Goal: Transaction & Acquisition: Purchase product/service

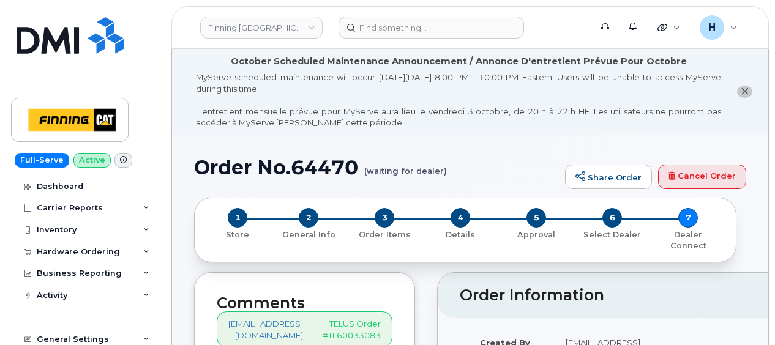
click at [73, 260] on div "Hardware Ordering" at bounding box center [85, 252] width 148 height 22
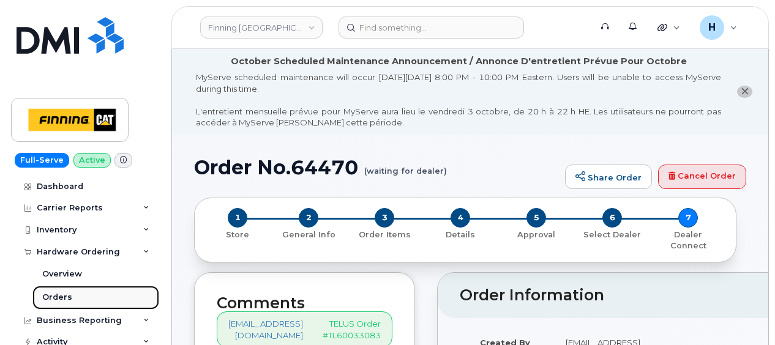
click at [69, 291] on link "Orders" at bounding box center [95, 297] width 127 height 23
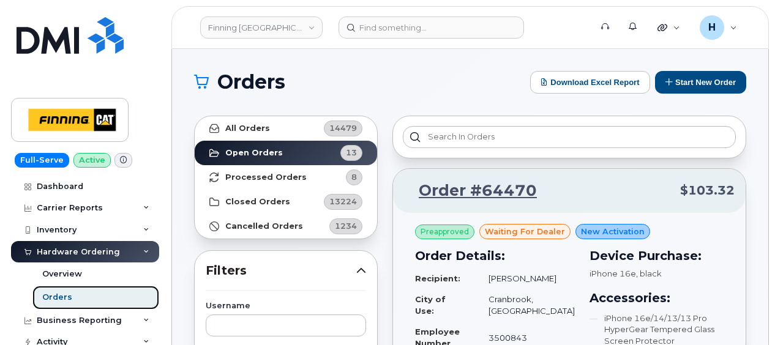
click at [74, 293] on link "Orders" at bounding box center [95, 297] width 127 height 23
click at [49, 299] on div "Orders" at bounding box center [57, 297] width 30 height 11
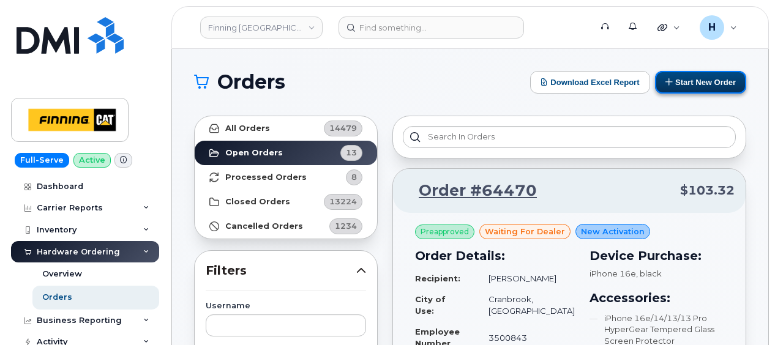
click at [714, 82] on button "Start New Order" at bounding box center [700, 82] width 91 height 23
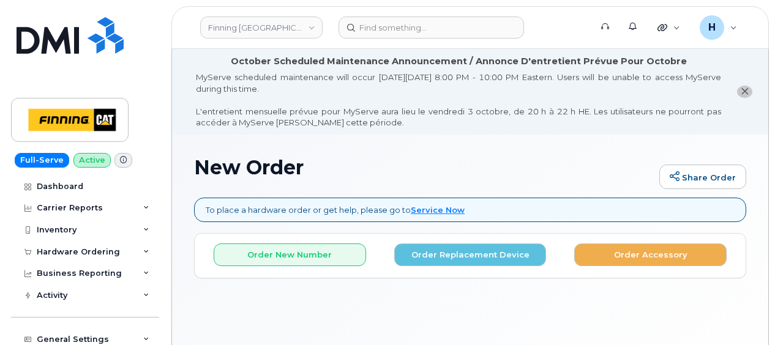
scroll to position [61, 0]
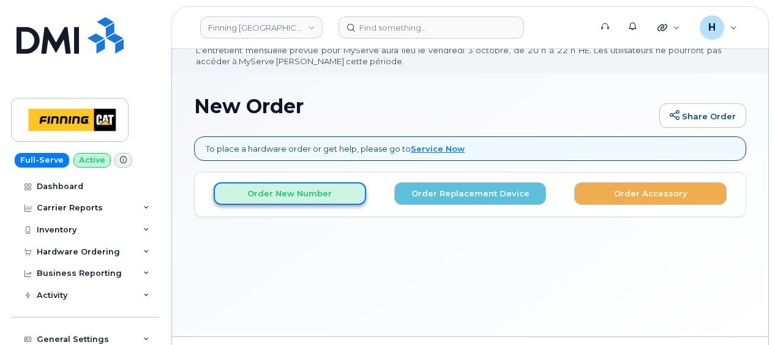
click at [293, 195] on button "Order New Number" at bounding box center [290, 194] width 153 height 23
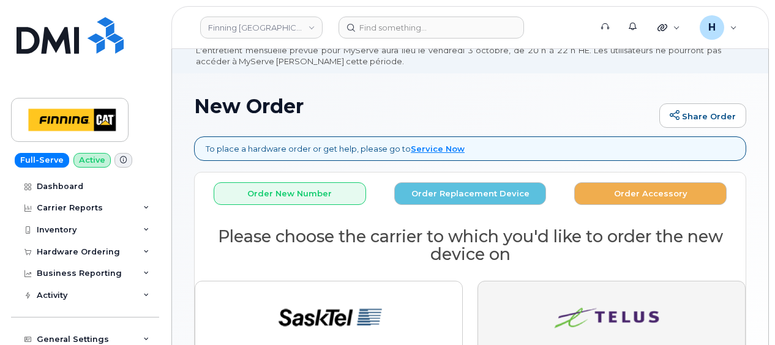
click at [510, 307] on button "button" at bounding box center [612, 343] width 268 height 124
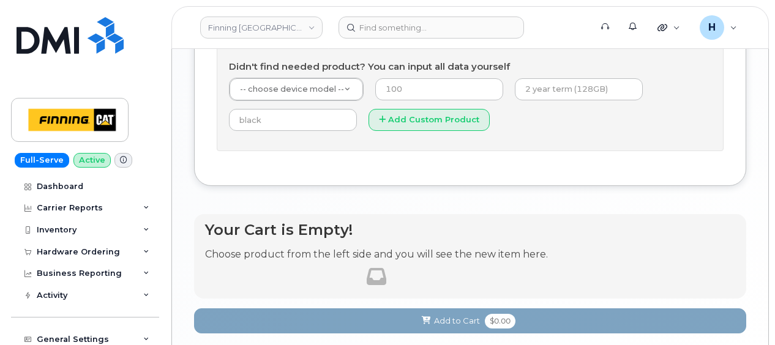
scroll to position [730, 0]
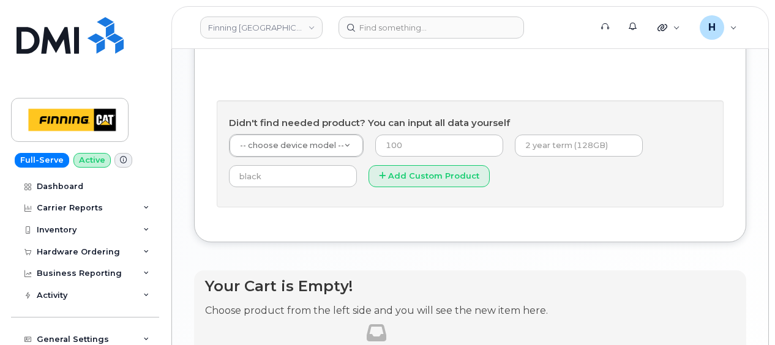
click at [532, 154] on form "-- choose device model -- -- choose device model -- Aircard E5836S Aircard Veri…" at bounding box center [470, 165] width 483 height 62
click at [534, 148] on input "text" at bounding box center [579, 146] width 128 height 22
type input "3 year term (128GB)"
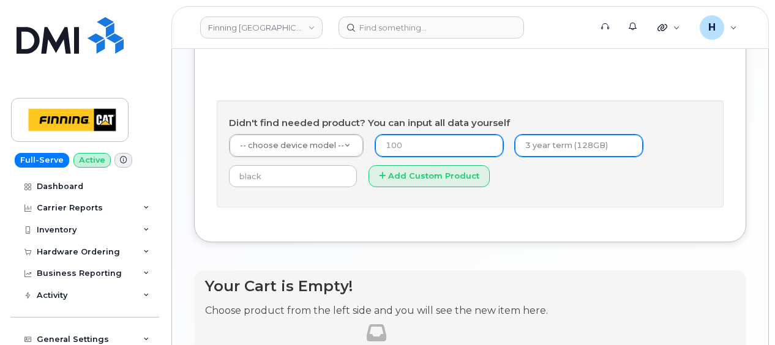
type input "0"
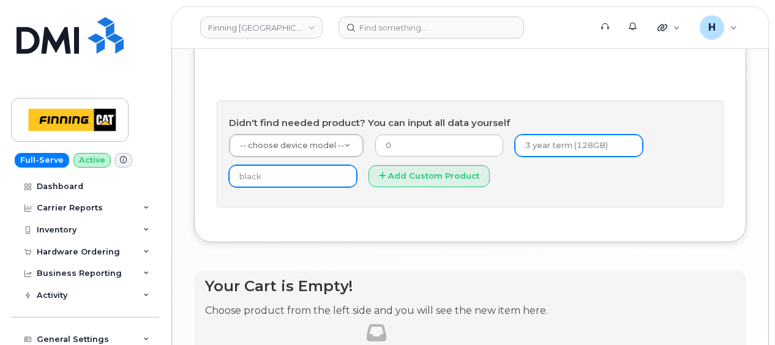
type input "black"
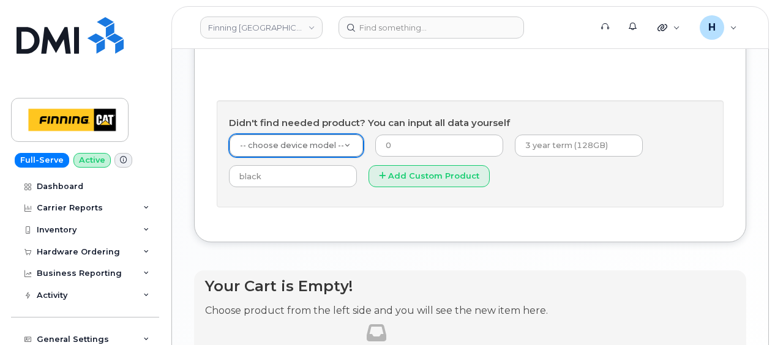
type input "1"
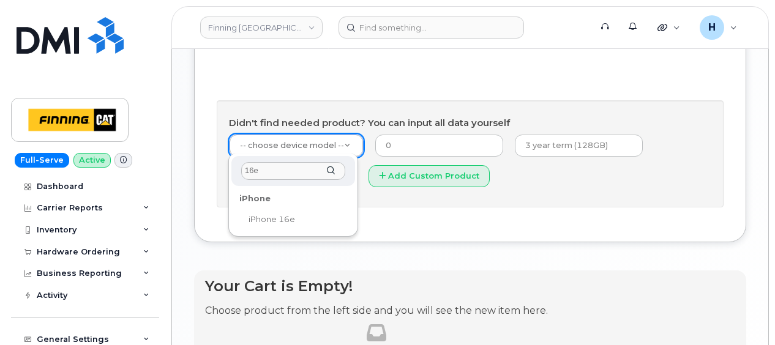
type input "16e"
select select "2883"
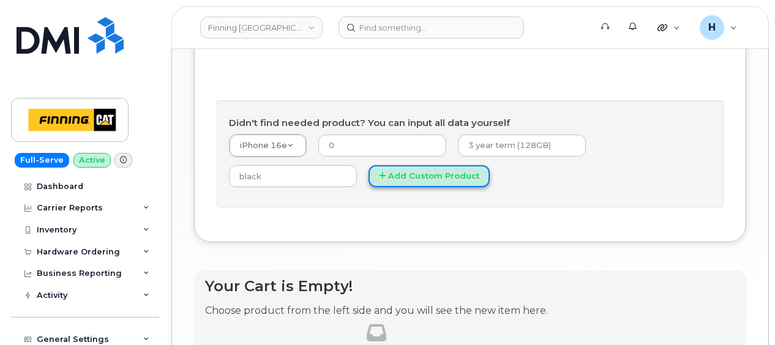
click at [369, 175] on button "Add Custom Product" at bounding box center [429, 176] width 121 height 23
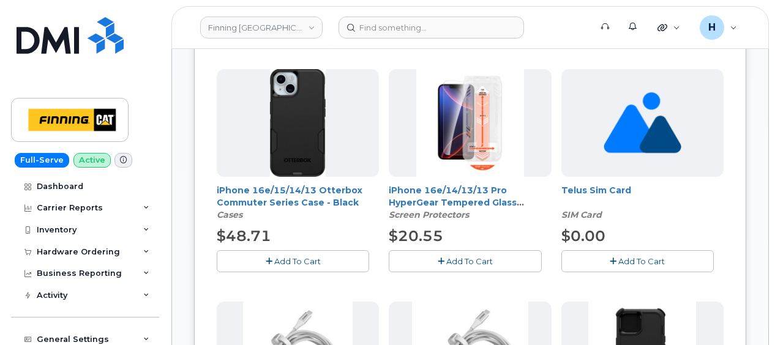
scroll to position [546, 0]
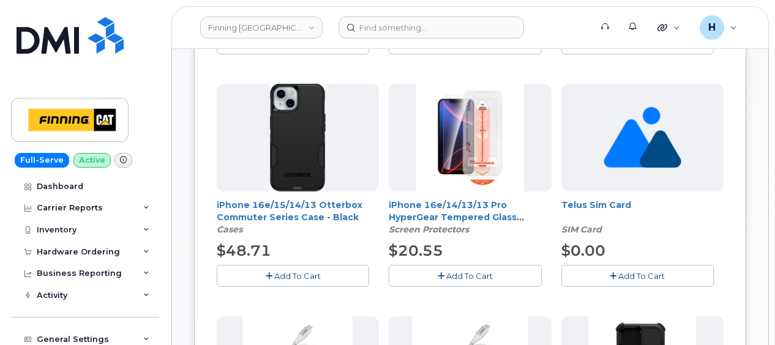
click at [429, 274] on button "Add To Cart" at bounding box center [465, 275] width 153 height 21
click at [322, 279] on button "Add To Cart" at bounding box center [293, 275] width 153 height 21
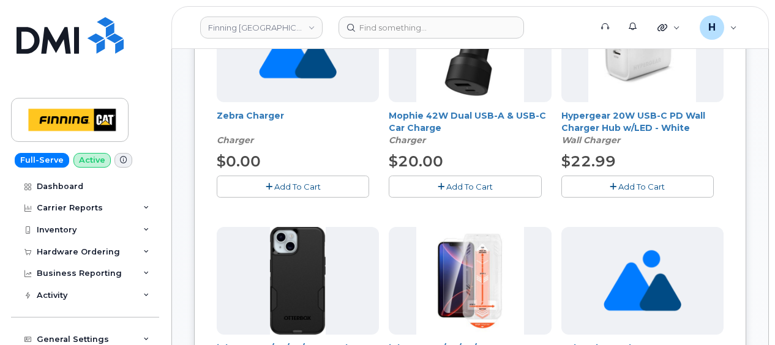
scroll to position [240, 0]
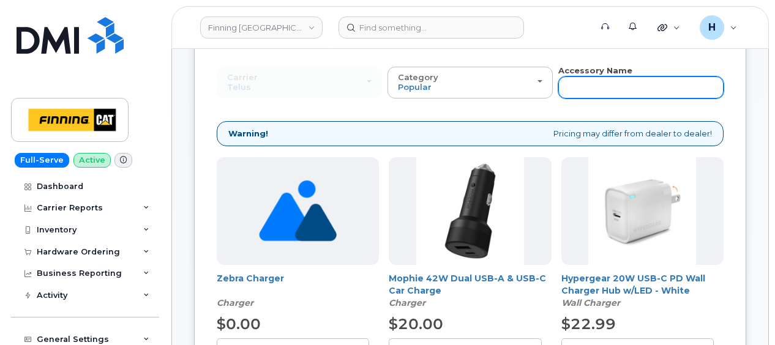
click at [605, 83] on input "text" at bounding box center [641, 88] width 165 height 22
type input "wall"
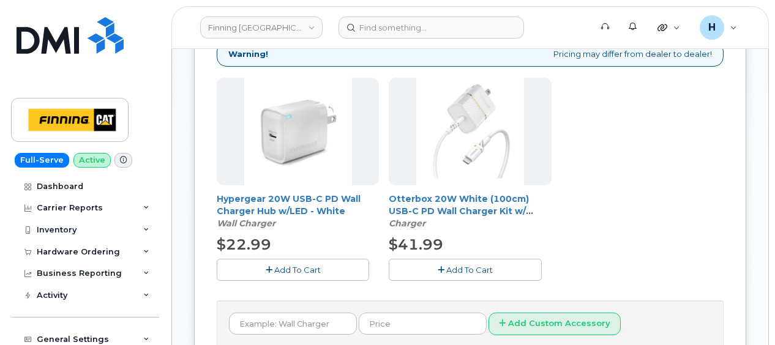
scroll to position [363, 0]
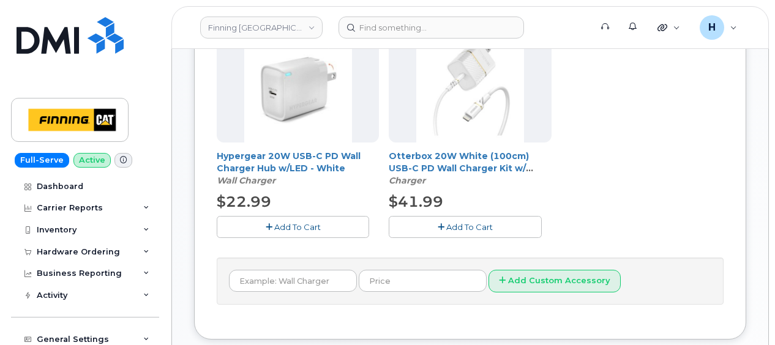
click at [323, 227] on button "Add To Cart" at bounding box center [293, 226] width 153 height 21
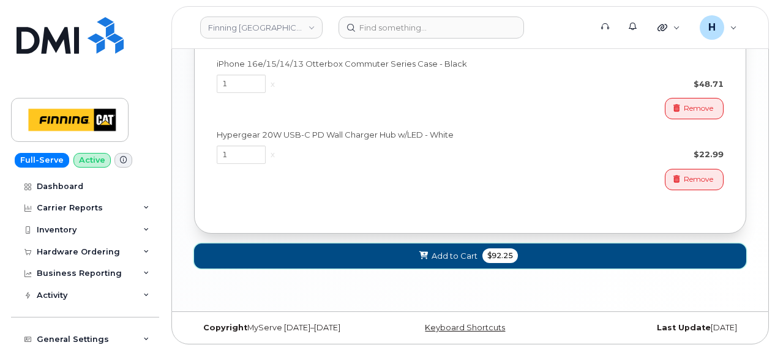
click at [330, 256] on button "Add to Cart $92.25" at bounding box center [470, 256] width 552 height 25
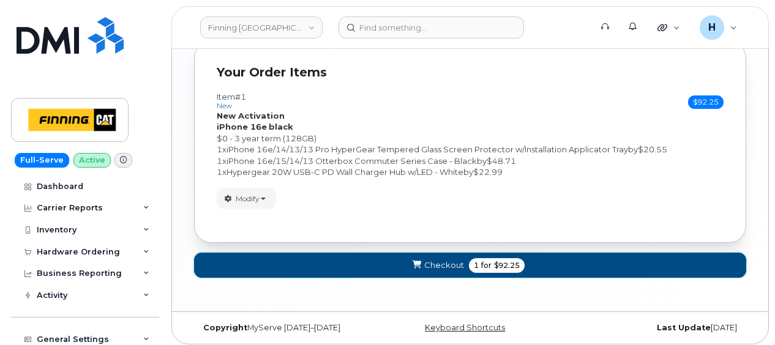
click at [330, 256] on button "Checkout 1 for $92.25" at bounding box center [470, 265] width 552 height 25
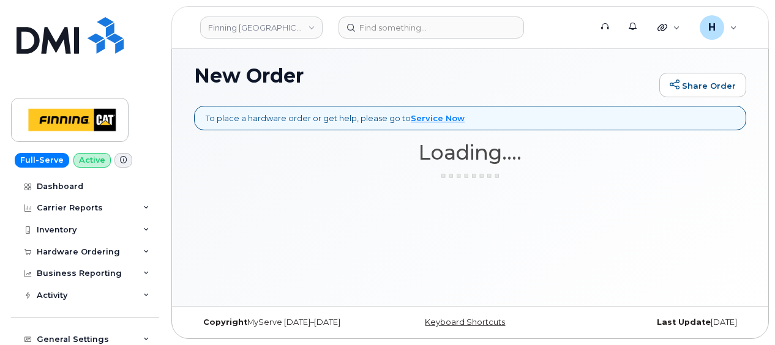
scroll to position [91, 0]
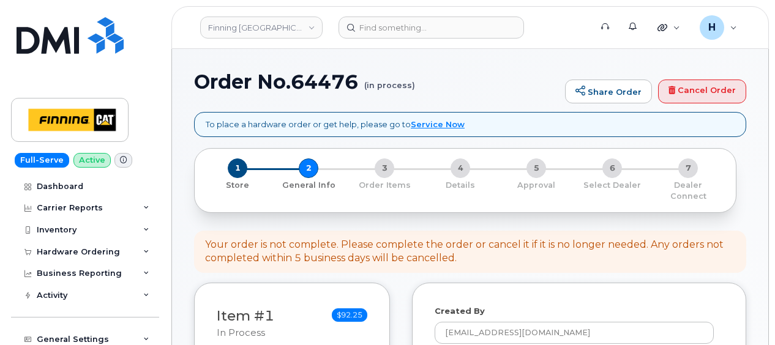
select select
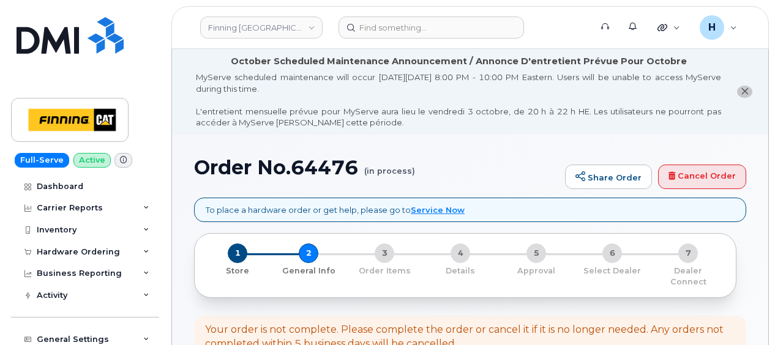
click at [196, 85] on div "MyServe scheduled maintenance will occur on Friday October 3rd, 8:00 PM - 10:00…" at bounding box center [459, 100] width 526 height 57
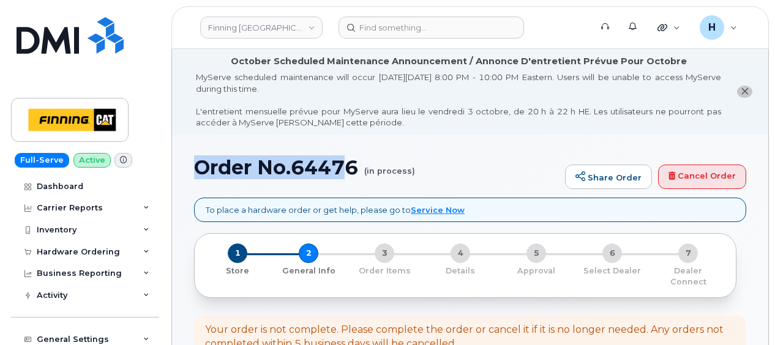
drag, startPoint x: 184, startPoint y: 174, endPoint x: 352, endPoint y: 173, distance: 168.4
copy h1 "Order No.6447"
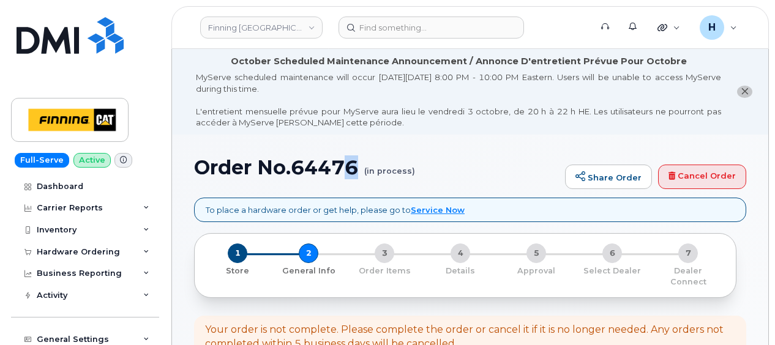
drag, startPoint x: 365, startPoint y: 167, endPoint x: 348, endPoint y: 166, distance: 17.2
click at [348, 166] on h1 "Order No.64476 (in process)" at bounding box center [376, 167] width 365 height 21
copy h1 "6"
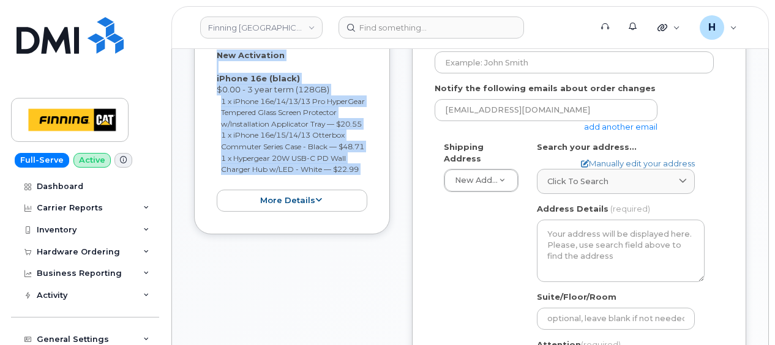
scroll to position [409, 0]
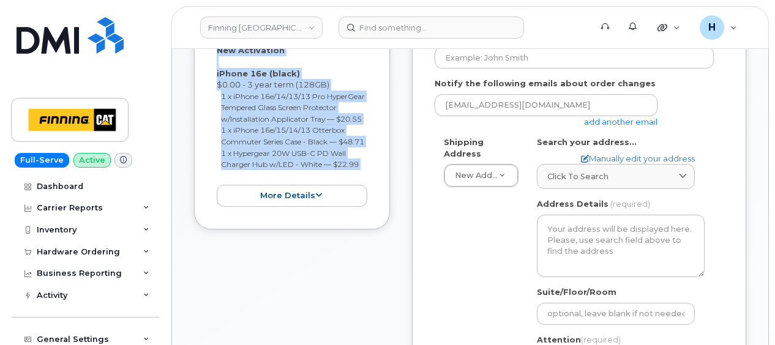
drag, startPoint x: 209, startPoint y: 203, endPoint x: 369, endPoint y: 175, distance: 163.0
click at [369, 175] on div "Item #1 in process $92.25 New Activation iPhone 16e (black) $0.00 - 3 year term…" at bounding box center [292, 95] width 196 height 270
copy div "New Activation iPhone 16e (black) $0.00 - 3 year term (128GB) 1 x iPhone 16e/14…"
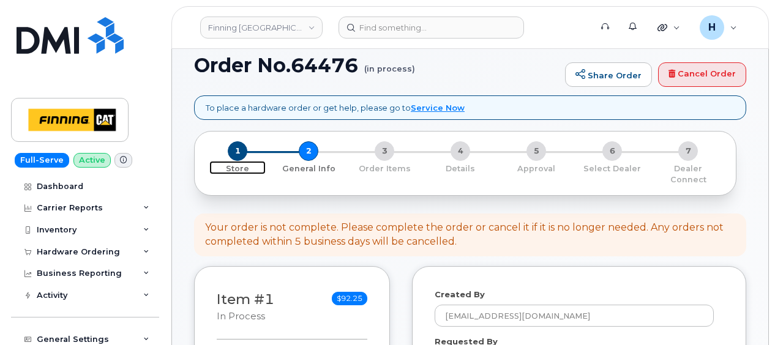
click at [236, 154] on span "1" at bounding box center [238, 151] width 20 height 20
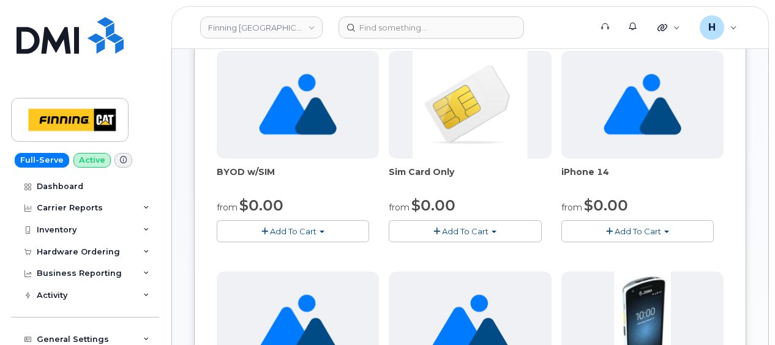
scroll to position [245, 0]
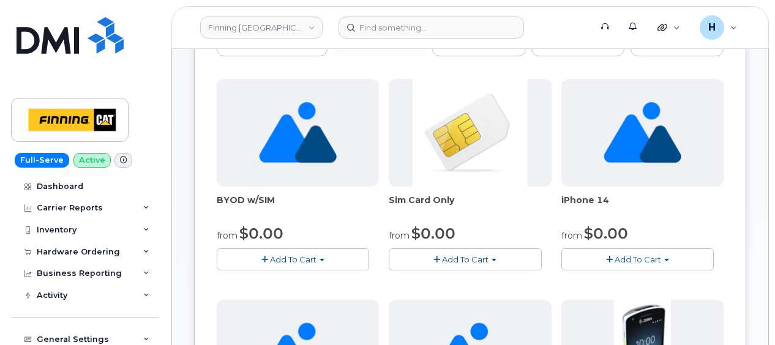
click at [456, 263] on button "Add To Cart" at bounding box center [465, 259] width 153 height 21
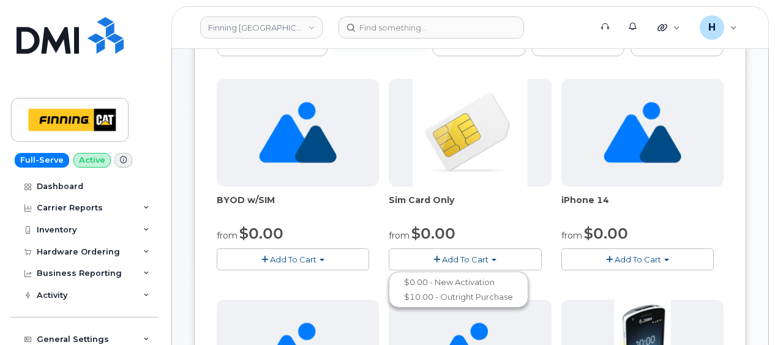
click at [349, 244] on div "BYOD w/SIM from $0.00 Add To Cart $0.00 - New Activation $10.00 - Outright Purc…" at bounding box center [298, 174] width 162 height 191
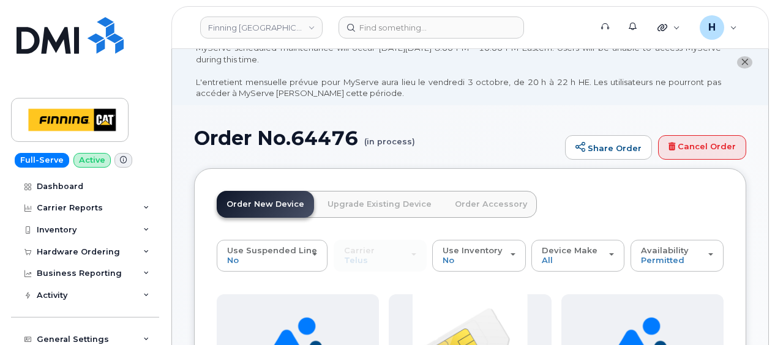
scroll to position [0, 0]
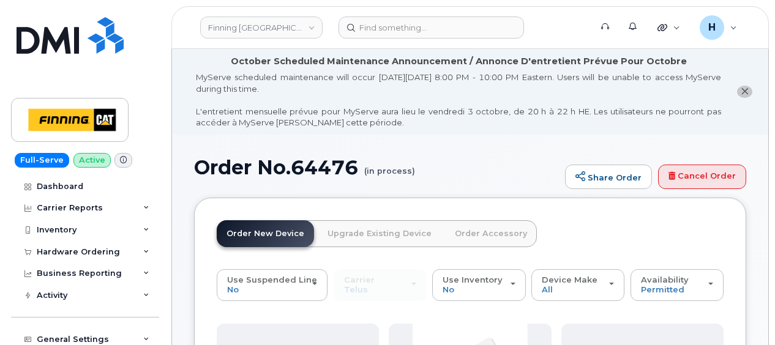
click at [503, 235] on link "Order Accessory" at bounding box center [491, 234] width 92 height 27
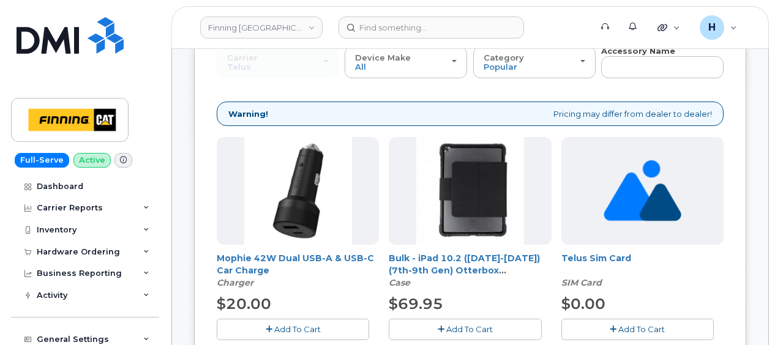
scroll to position [123, 0]
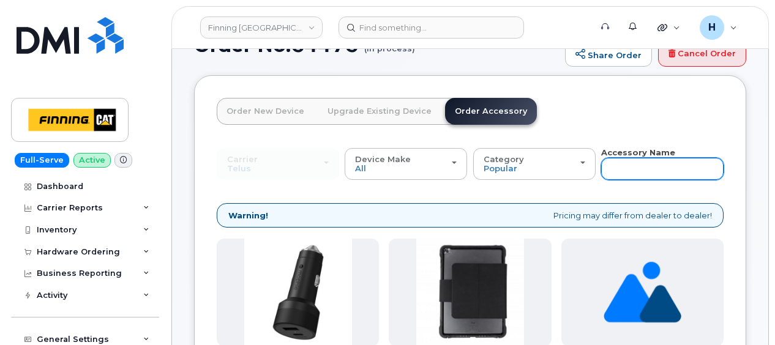
click at [618, 164] on input "text" at bounding box center [662, 169] width 123 height 22
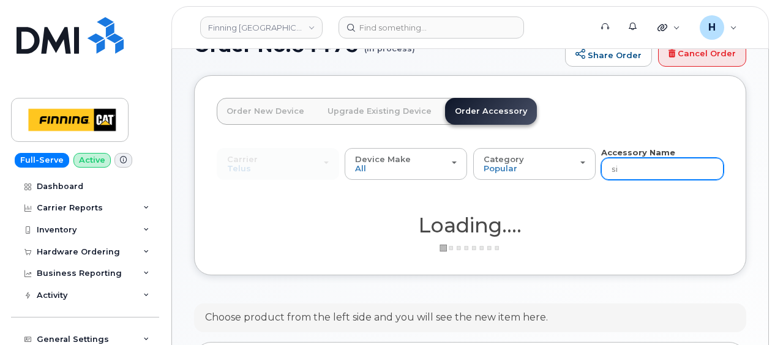
type input "sim"
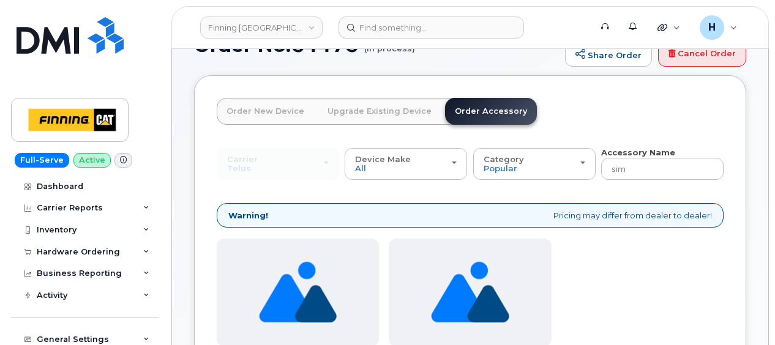
scroll to position [368, 0]
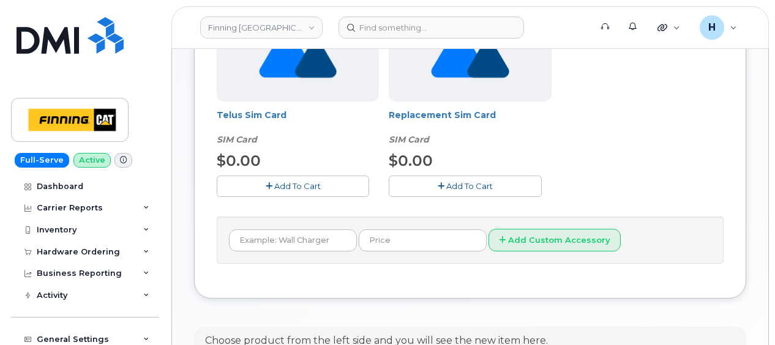
click at [304, 189] on span "Add To Cart" at bounding box center [297, 186] width 47 height 10
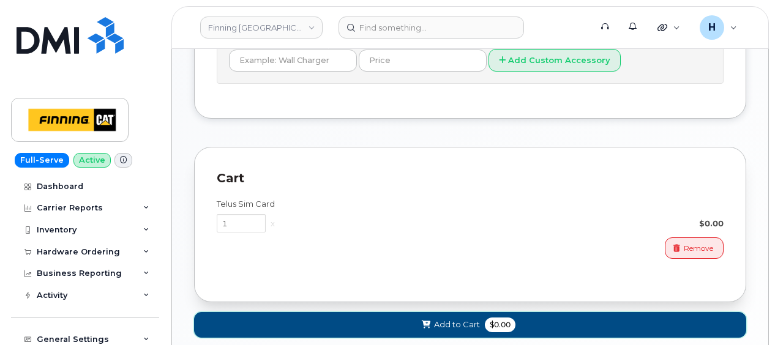
click at [375, 326] on button "Add to Cart $0.00" at bounding box center [470, 324] width 552 height 25
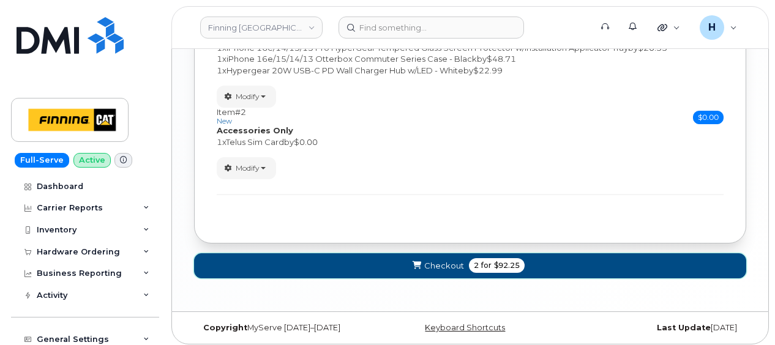
click at [407, 255] on button "Checkout 2 for $92.25" at bounding box center [470, 266] width 552 height 25
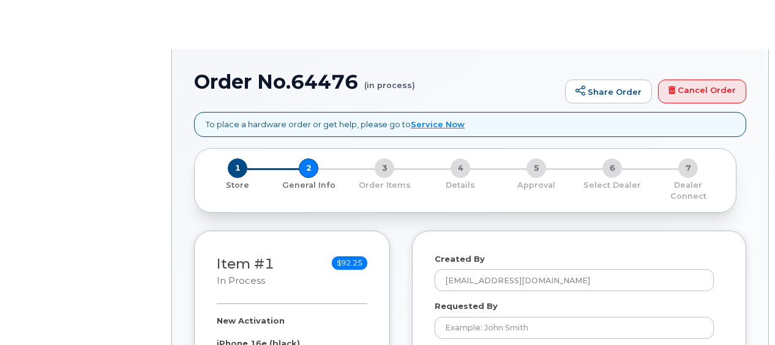
select select
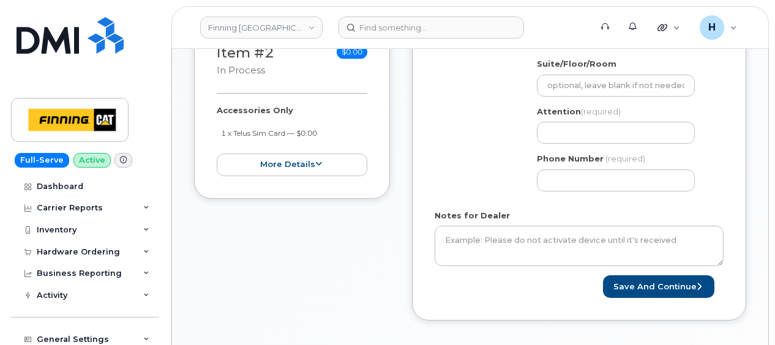
scroll to position [576, 0]
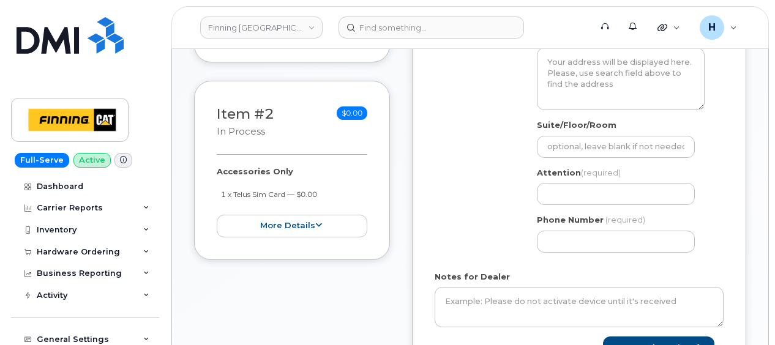
drag, startPoint x: 330, startPoint y: 202, endPoint x: 200, endPoint y: 197, distance: 129.3
click at [200, 197] on div "Item #2 in process $0.00 Accessories Only 1 x Telus Sim Card — $0.00 more detai…" at bounding box center [292, 170] width 196 height 179
copy div "1 x Telus Sim Card — $0.00"
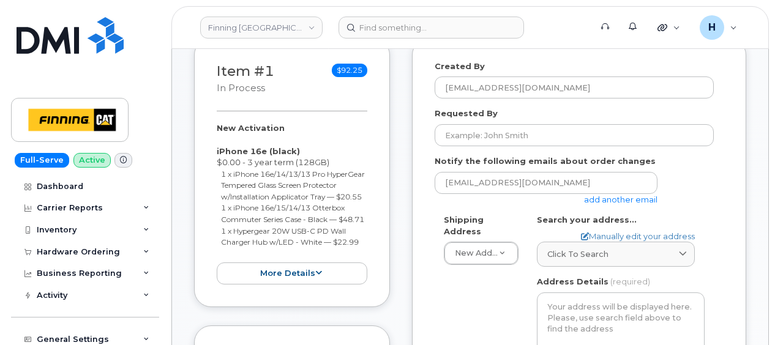
scroll to position [208, 0]
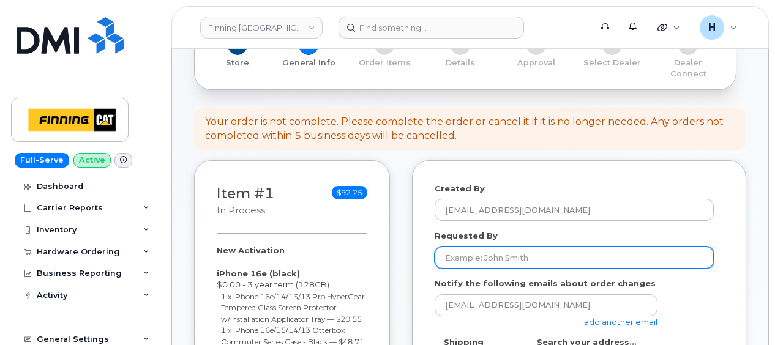
drag, startPoint x: 491, startPoint y: 247, endPoint x: 414, endPoint y: 157, distance: 118.6
click at [491, 247] on input "Requested By" at bounding box center [574, 258] width 279 height 22
paste input "RITM0495308"
type input "RITM0495308"
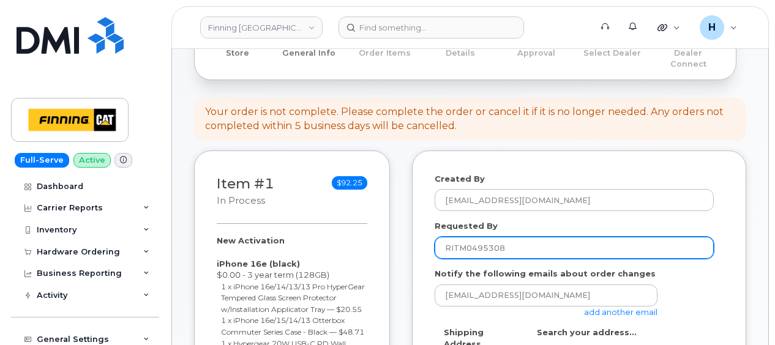
scroll to position [331, 0]
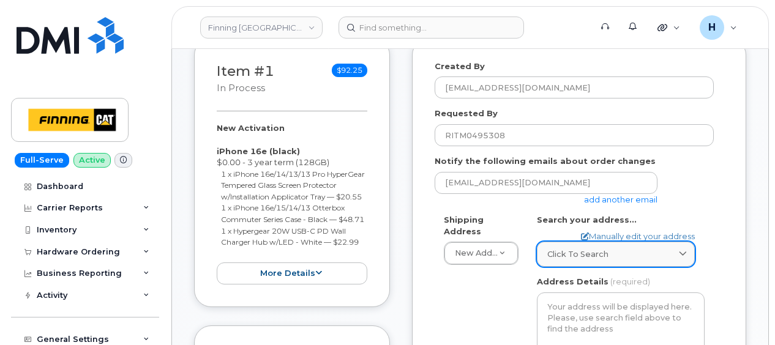
click at [614, 249] on div "Click to search" at bounding box center [616, 255] width 137 height 12
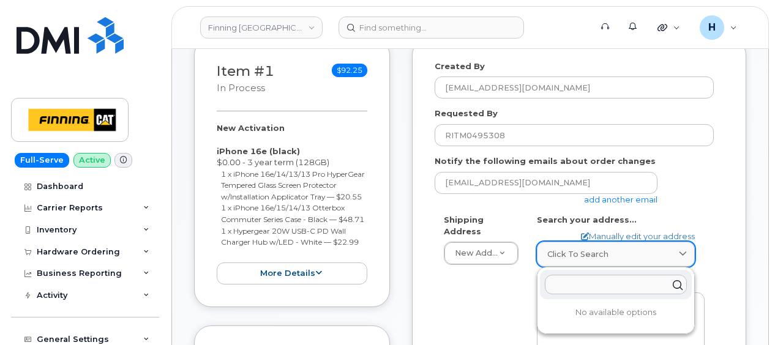
paste input "[STREET_ADDRESS][PERSON_NAME]"
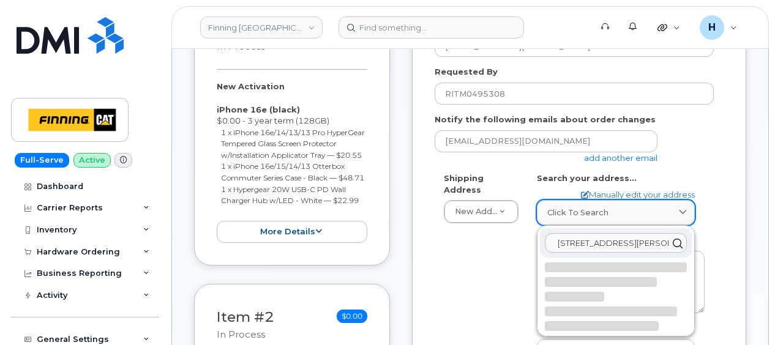
scroll to position [392, 0]
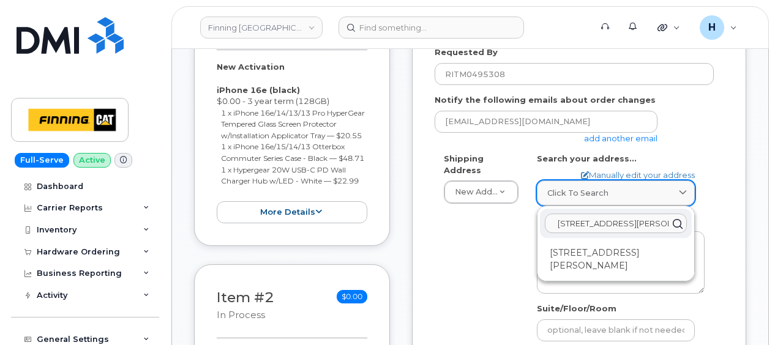
type input "[STREET_ADDRESS][PERSON_NAME]"
click at [614, 244] on div "[STREET_ADDRESS][PERSON_NAME]" at bounding box center [616, 259] width 152 height 33
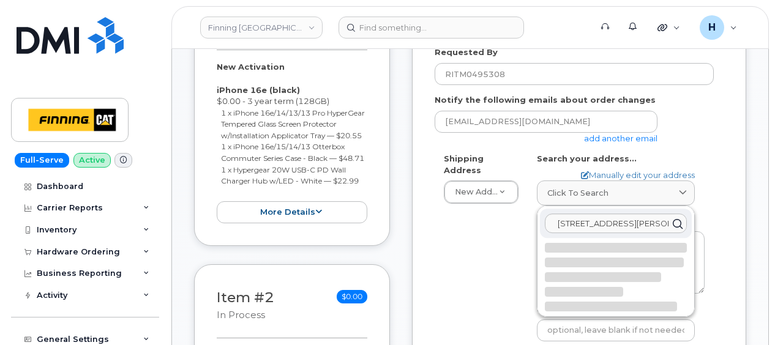
select select
type textarea "[STREET_ADDRESS][PERSON_NAME]"
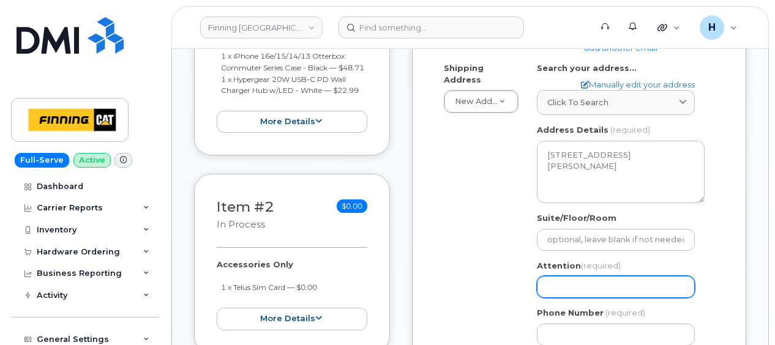
scroll to position [576, 0]
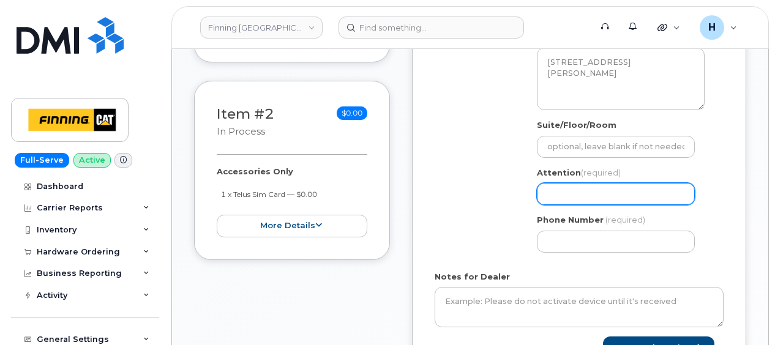
click at [572, 186] on input "Attention (required)" at bounding box center [616, 194] width 158 height 22
paste input "[PERSON_NAME]"
select select
type input "[PERSON_NAME]"
click at [594, 217] on div "Phone Number (required)" at bounding box center [621, 233] width 168 height 39
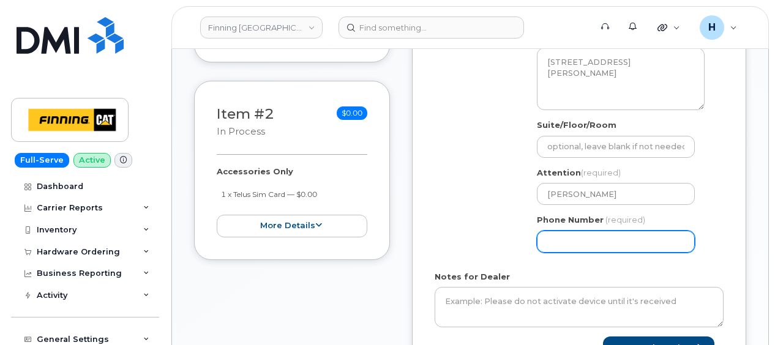
drag, startPoint x: 586, startPoint y: 225, endPoint x: 552, endPoint y: 214, distance: 35.1
click at [586, 231] on input "Phone Number" at bounding box center [616, 242] width 158 height 22
paste input "4033471106"
select select
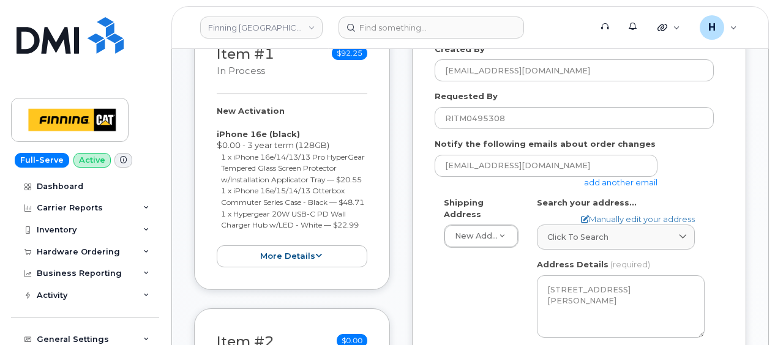
scroll to position [331, 0]
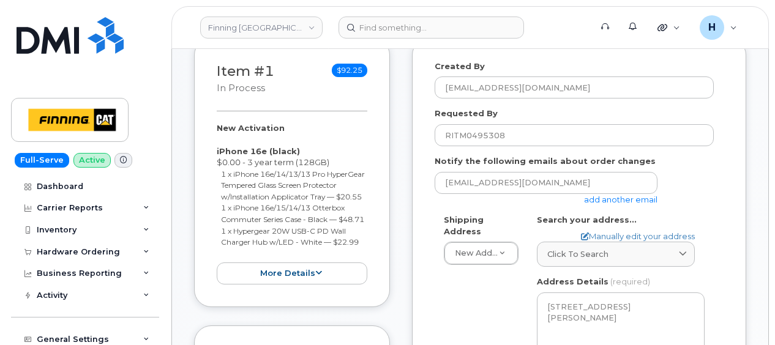
type input "4033471106"
drag, startPoint x: 211, startPoint y: 113, endPoint x: 361, endPoint y: 251, distance: 204.2
click at [361, 251] on div "Item #1 in process $92.25 New Activation iPhone 16e (black) $0.00 - 3 year term…" at bounding box center [292, 173] width 196 height 270
copy div "New Activation iPhone 16e (black) $0.00 - 3 year term (128GB) 1 x iPhone 16e/14…"
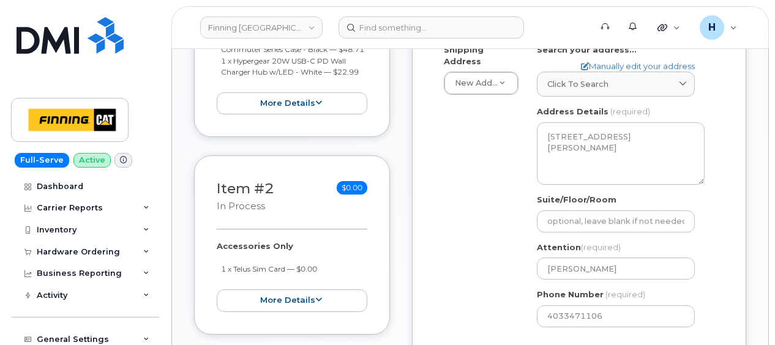
scroll to position [576, 0]
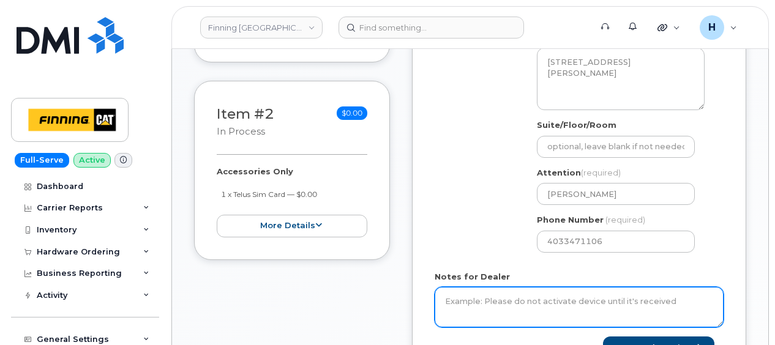
click at [469, 287] on textarea "Notes for Dealer" at bounding box center [579, 307] width 289 height 40
paste textarea "New Activation iPhone 16e (black) $0.00 - 3 year term (128GB) 1 x iPhone 16e/14…"
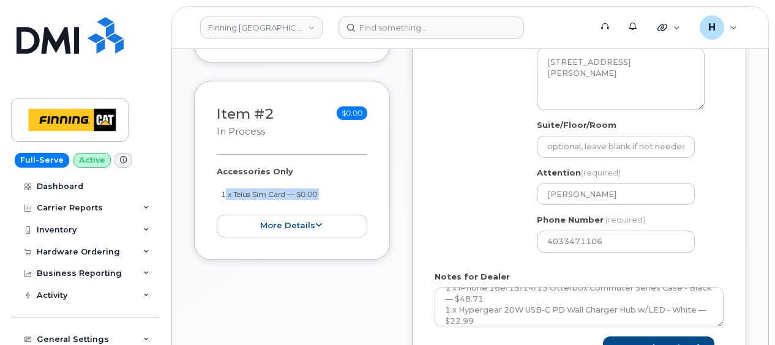
drag, startPoint x: 213, startPoint y: 207, endPoint x: 331, endPoint y: 223, distance: 118.7
click at [331, 223] on div "Item #2 in process $0.00 Accessories Only 1 x Telus Sim Card — $0.00 more detai…" at bounding box center [292, 170] width 196 height 179
copy div "1 x Telus Sim Card — $0.00 more details Request Accessories Only Employee Carri…"
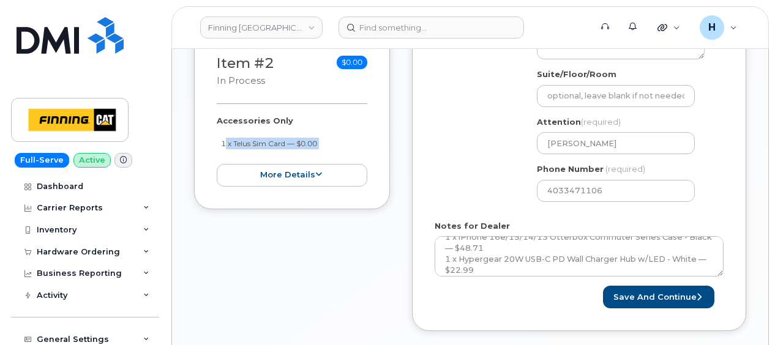
scroll to position [698, 0]
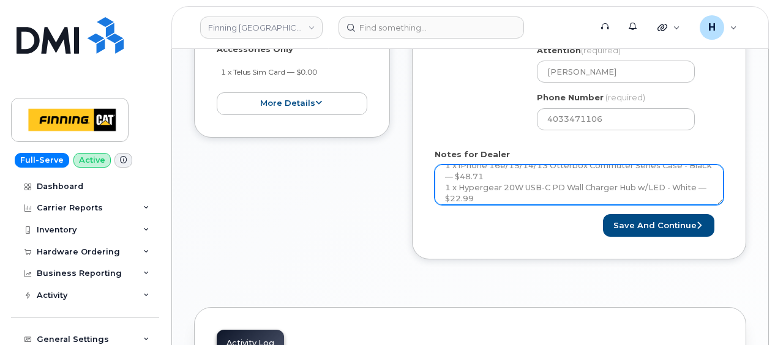
click at [478, 186] on textarea "New Activation iPhone 16e (black) $0.00 - 3 year term (128GB) 1 x iPhone 16e/14…" at bounding box center [579, 185] width 289 height 40
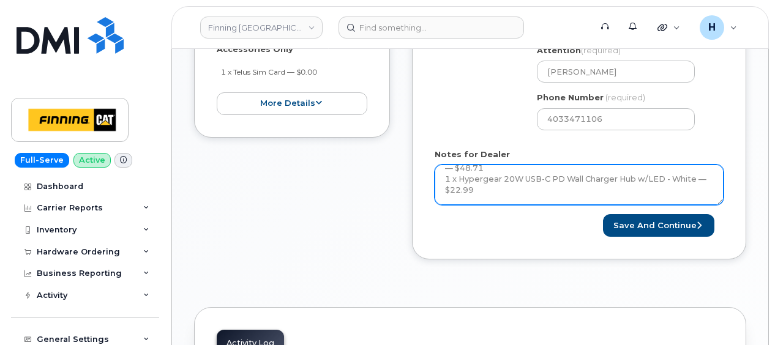
paste textarea "1 x Telus Sim Card — $0.00"
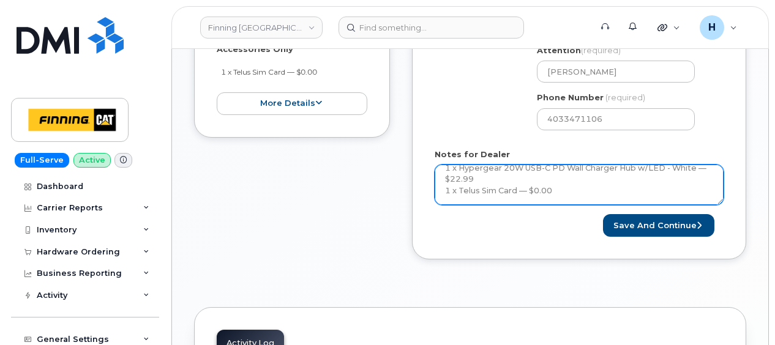
scroll to position [114, 0]
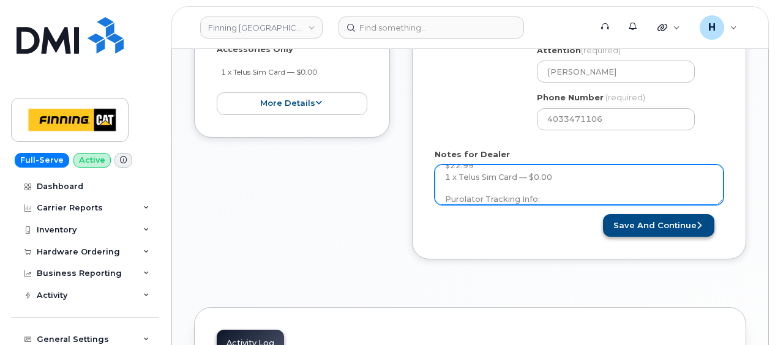
type textarea "New Activation iPhone 16e (black) $0.00 - 3 year term (128GB) 1 x iPhone 16e/14…"
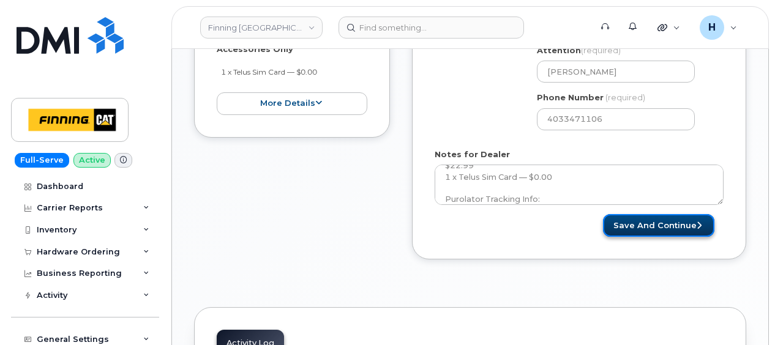
click at [644, 214] on button "Save and Continue" at bounding box center [658, 225] width 111 height 23
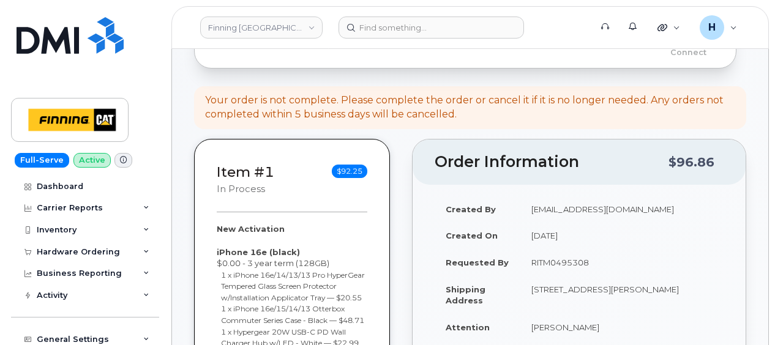
scroll to position [306, 0]
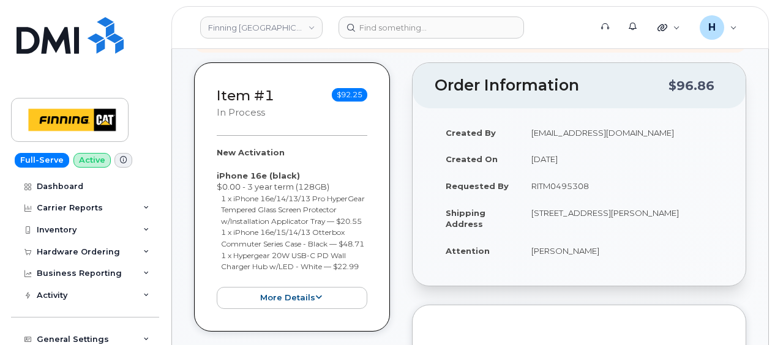
drag, startPoint x: 518, startPoint y: 233, endPoint x: 613, endPoint y: 246, distance: 95.2
click at [613, 246] on tr "Attention Matthew Loades" at bounding box center [579, 251] width 289 height 27
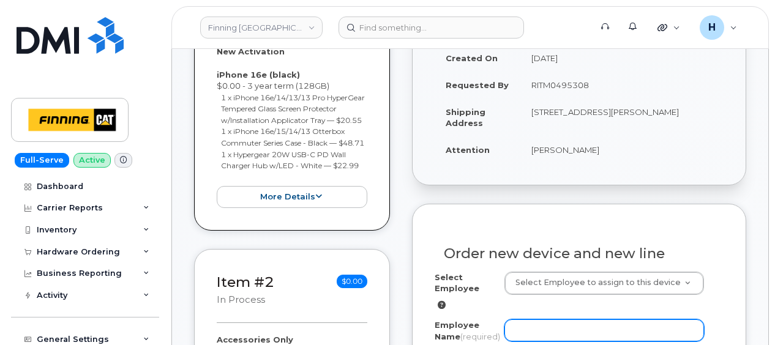
scroll to position [490, 0]
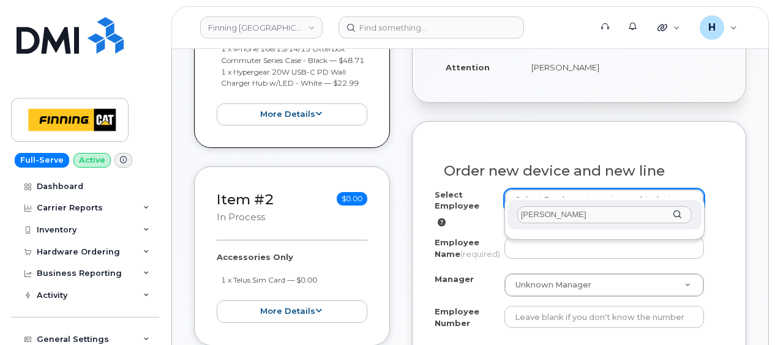
click at [538, 219] on input "[PERSON_NAME]" at bounding box center [605, 215] width 175 height 18
type input "[PERSON_NAME]"
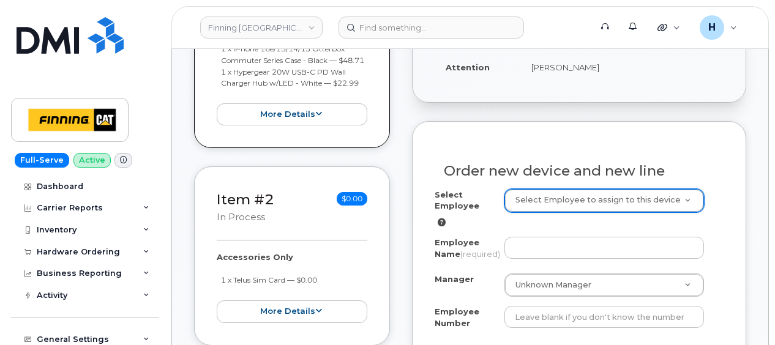
click at [526, 246] on div "Employee Name (required)" at bounding box center [579, 251] width 289 height 28
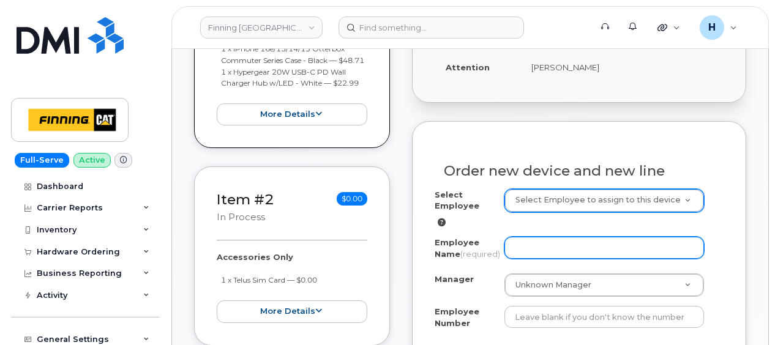
click at [526, 244] on input "Employee Name (required)" at bounding box center [605, 248] width 200 height 22
paste input "[PERSON_NAME]"
click at [522, 237] on input "[PERSON_NAME]" at bounding box center [605, 248] width 200 height 22
type input "[PERSON_NAME]"
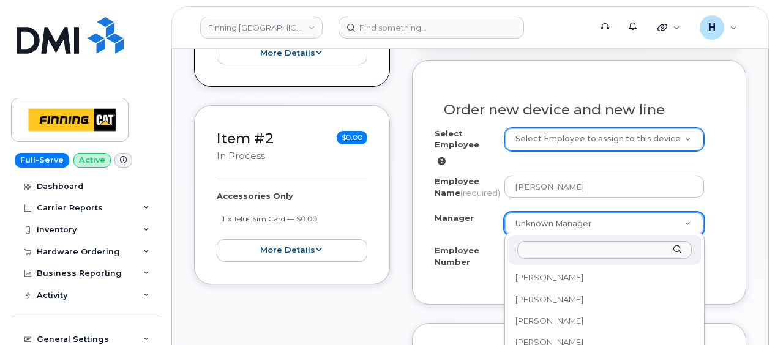
scroll to position [35940, 0]
type input "[PERSON_NAME]"
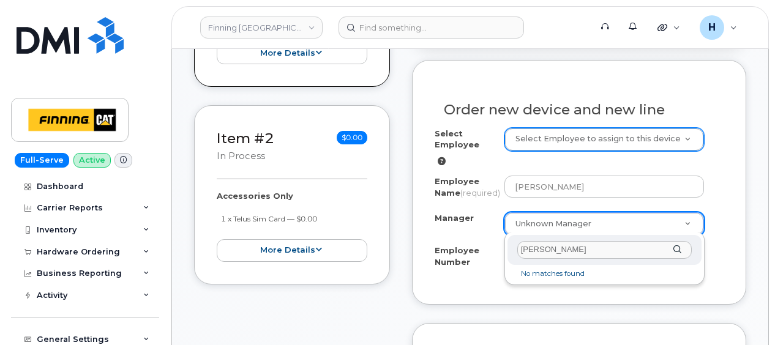
scroll to position [0, 0]
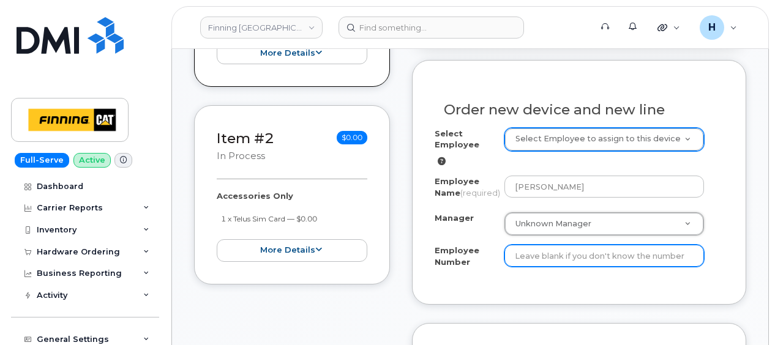
click at [524, 257] on input "Employee Number" at bounding box center [605, 256] width 200 height 22
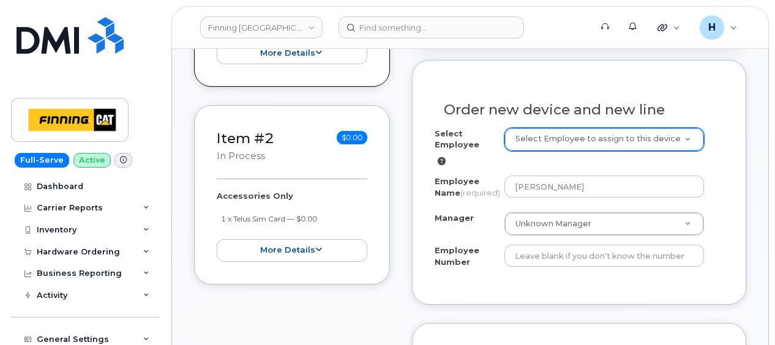
click at [527, 235] on div "Select Employee Select Employee to assign to this device Employee Name (require…" at bounding box center [579, 200] width 289 height 145
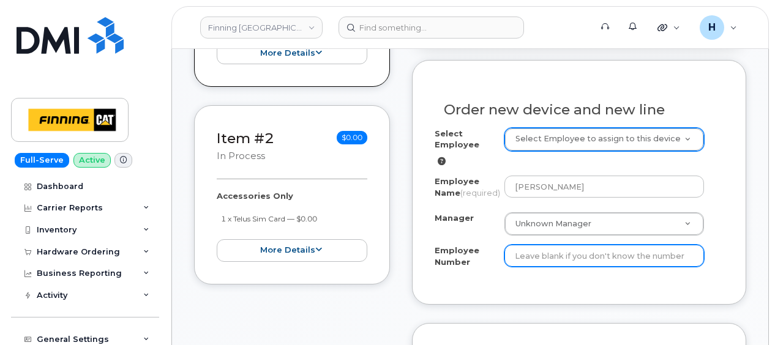
click at [524, 263] on input "Employee Number" at bounding box center [605, 256] width 200 height 22
paste input "3500897"
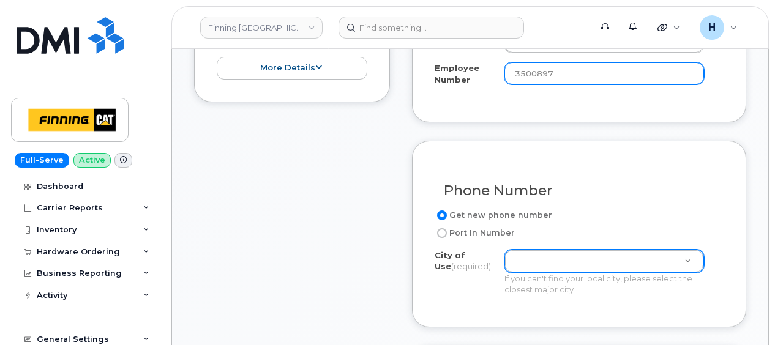
scroll to position [735, 0]
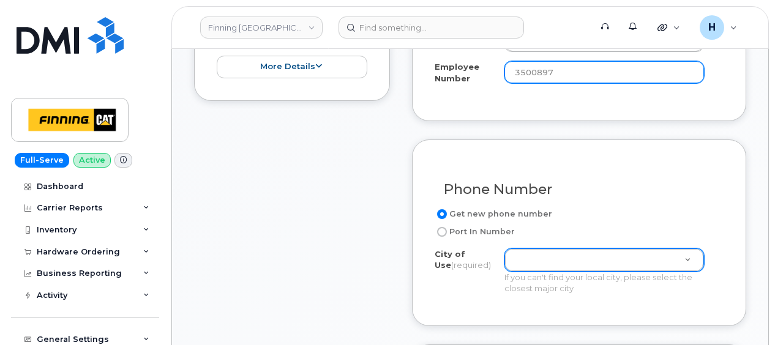
type input "3500897"
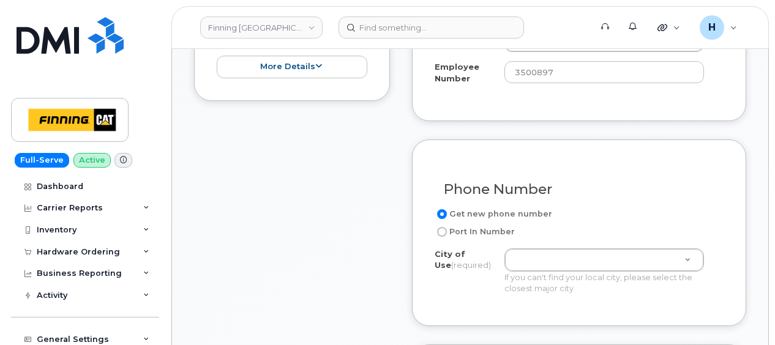
drag, startPoint x: 513, startPoint y: 255, endPoint x: 369, endPoint y: 94, distance: 215.2
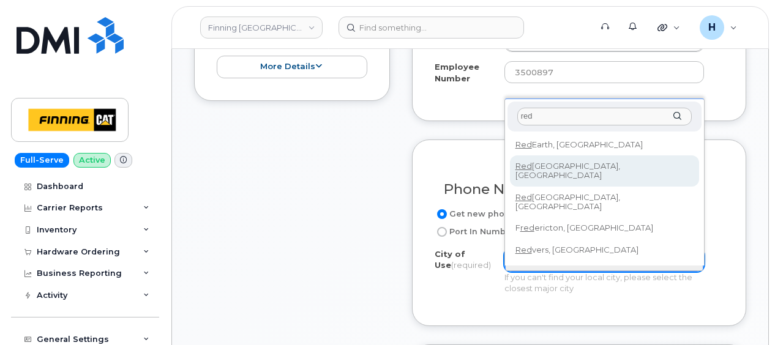
type input "red"
drag, startPoint x: 538, startPoint y: 162, endPoint x: 698, endPoint y: 298, distance: 209.9
type input "422"
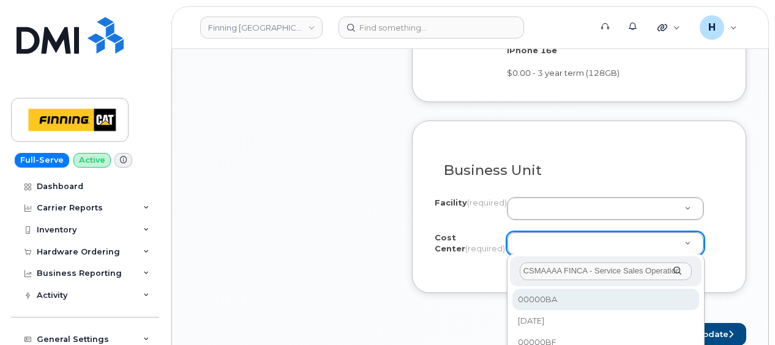
scroll to position [0, 10]
drag, startPoint x: 551, startPoint y: 271, endPoint x: 693, endPoint y: 271, distance: 141.5
click at [693, 271] on div "CSMAAAA FINCA - Service Sales Operations" at bounding box center [606, 272] width 192 height 30
type input "CSMAAAA"
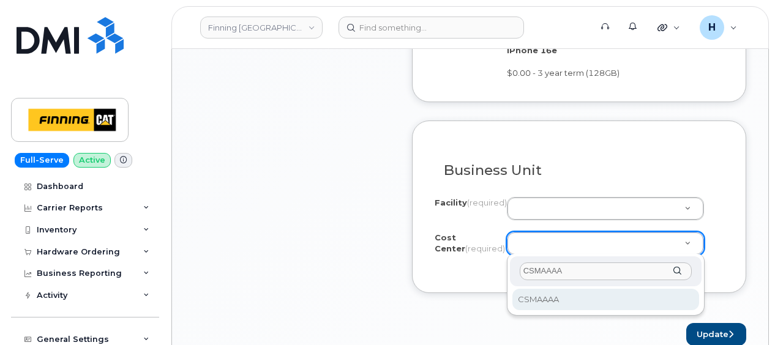
select select "CSMAAAA"
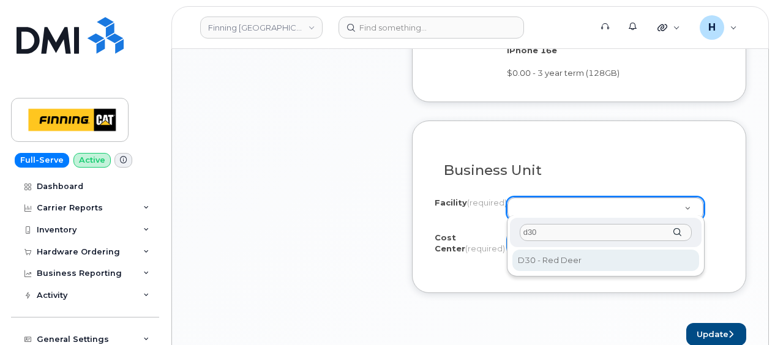
type input "d30"
drag, startPoint x: 548, startPoint y: 266, endPoint x: 630, endPoint y: 263, distance: 82.1
select select "D30"
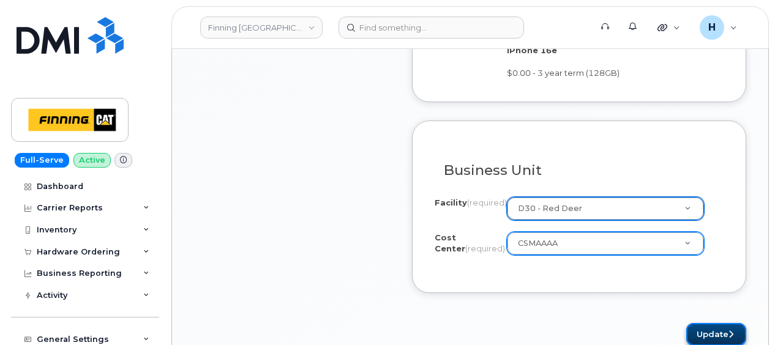
click at [724, 331] on button "Update" at bounding box center [717, 334] width 60 height 23
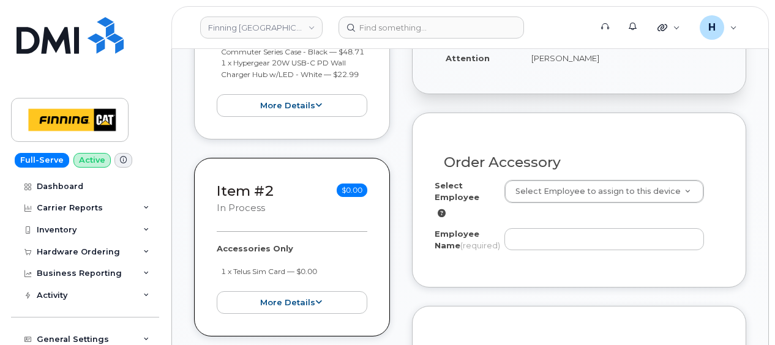
scroll to position [490, 0]
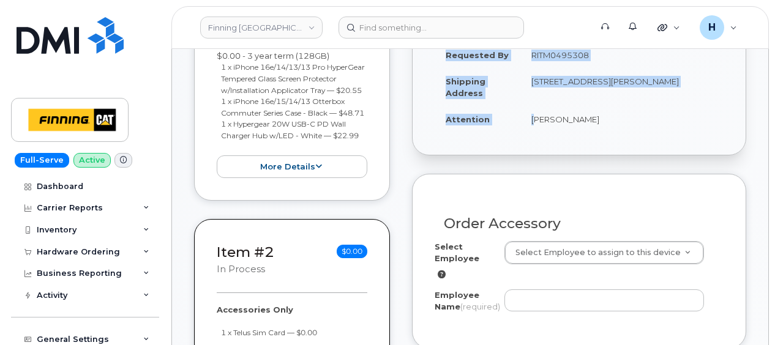
drag, startPoint x: 527, startPoint y: 116, endPoint x: 604, endPoint y: 120, distance: 77.3
click at [604, 120] on div "Created By [EMAIL_ADDRESS][DOMAIN_NAME] Created On [DATE] Requested By RITM0495…" at bounding box center [579, 66] width 333 height 178
copy table "Created By [PERSON_NAME][EMAIL_ADDRESS][DOMAIN_NAME] Created On [DATE] Requeste…"
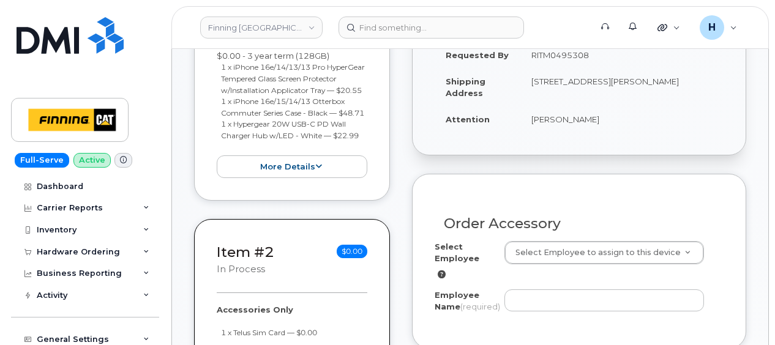
click at [515, 304] on div "Employee Name (required)" at bounding box center [579, 304] width 289 height 28
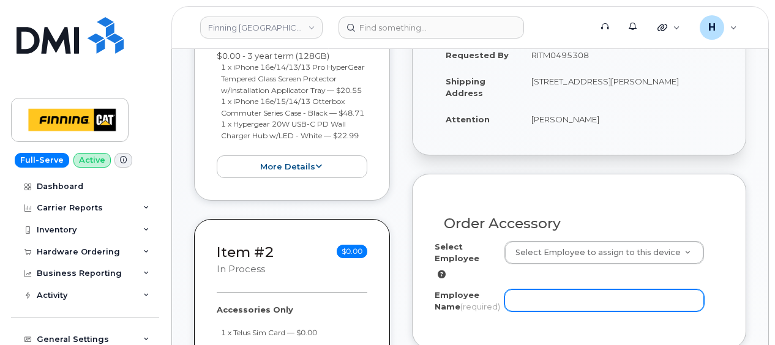
click at [516, 293] on input "Employee Name (required)" at bounding box center [605, 301] width 200 height 22
paste input "[PERSON_NAME]"
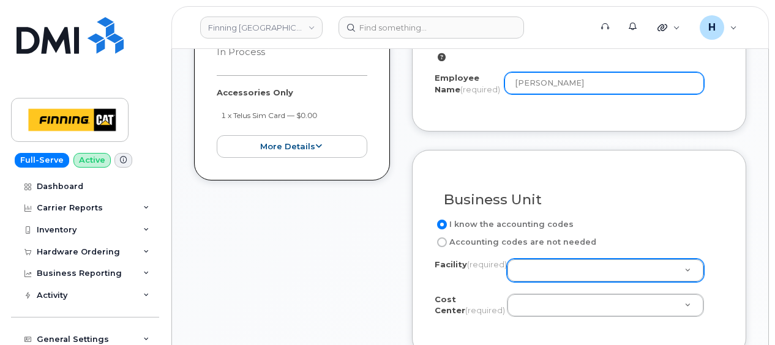
scroll to position [735, 0]
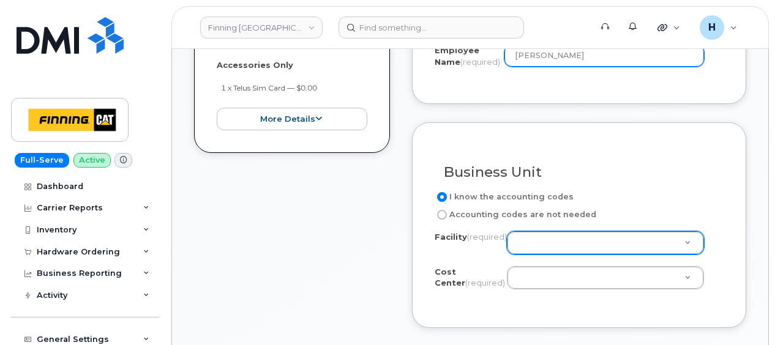
type input "[PERSON_NAME]"
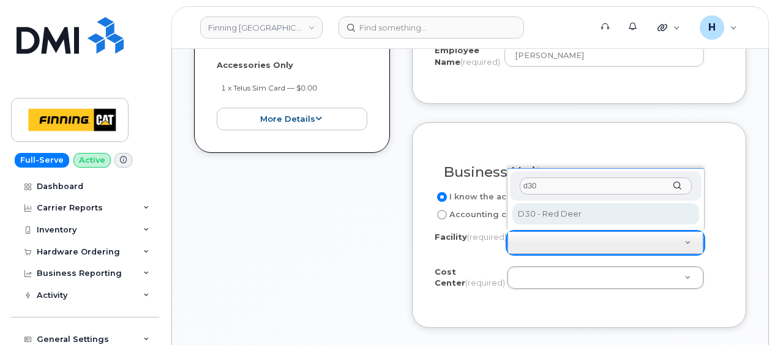
type input "d30"
click at [548, 199] on div "d30" at bounding box center [606, 187] width 192 height 30
select select "D30"
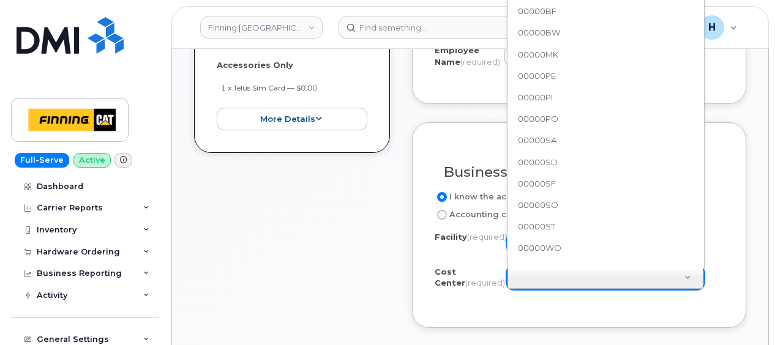
scroll to position [670, 0]
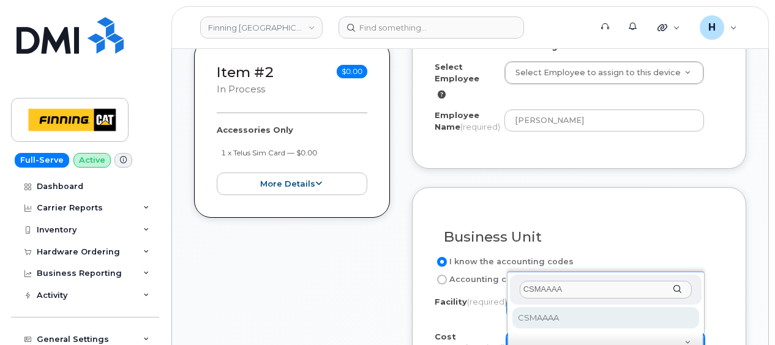
click at [549, 281] on input "CSMAAAA" at bounding box center [606, 290] width 172 height 18
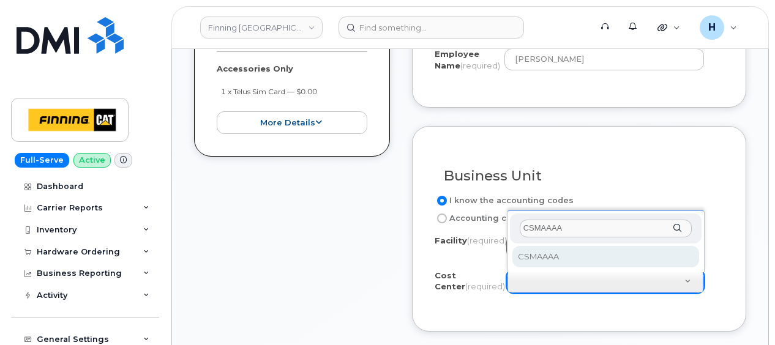
type input "CSMAAAA"
select select "CSMAAAA"
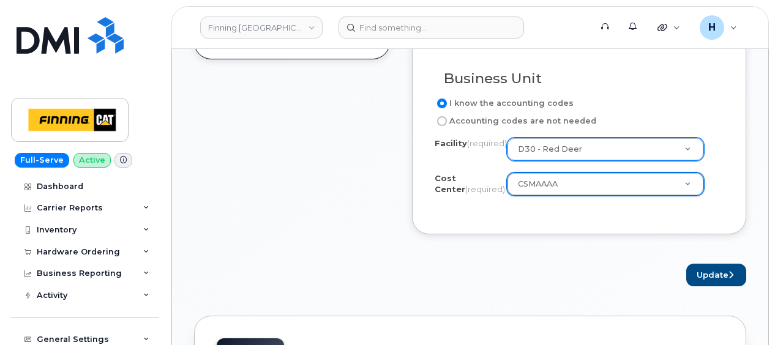
scroll to position [915, 0]
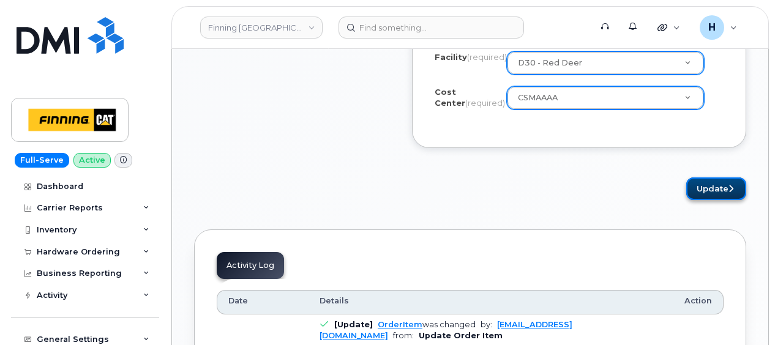
click at [695, 190] on button "Update" at bounding box center [717, 189] width 60 height 23
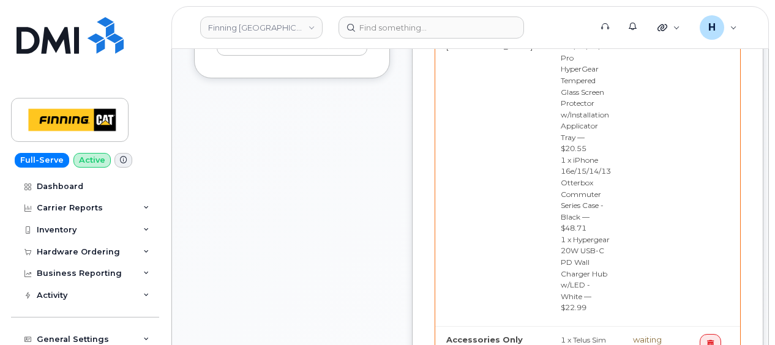
scroll to position [919, 0]
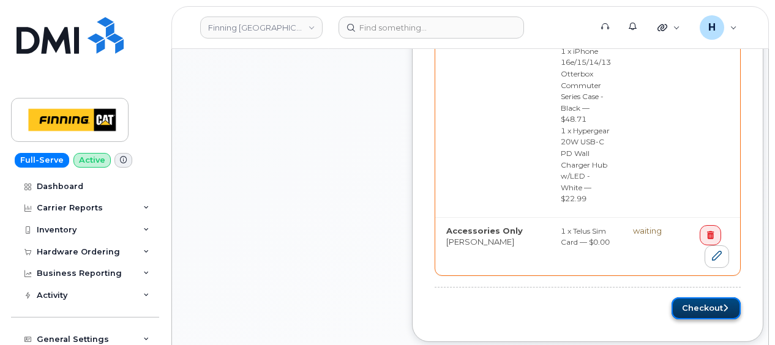
click at [672, 298] on button "Checkout" at bounding box center [706, 309] width 69 height 23
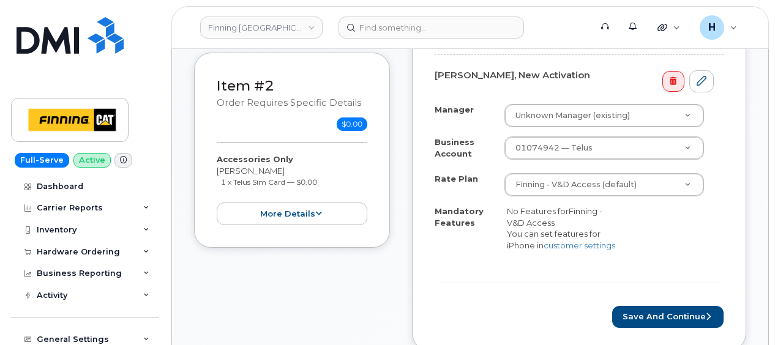
scroll to position [613, 0]
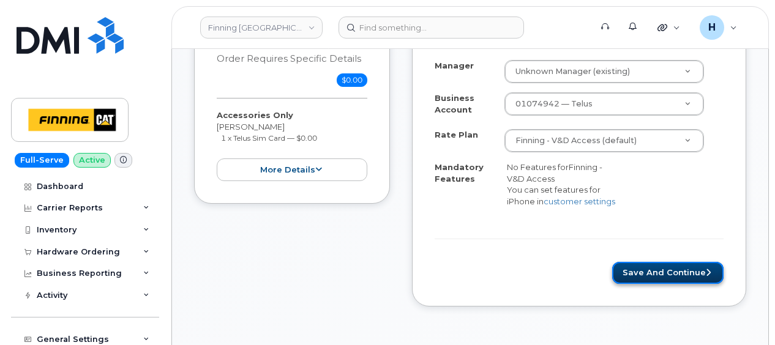
click at [659, 270] on button "Save and Continue" at bounding box center [668, 273] width 111 height 23
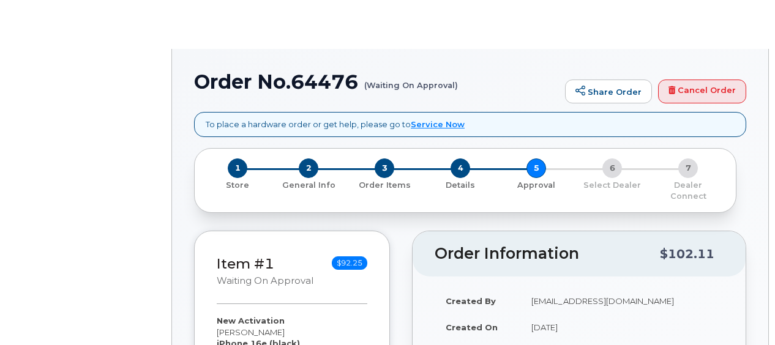
radio input "true"
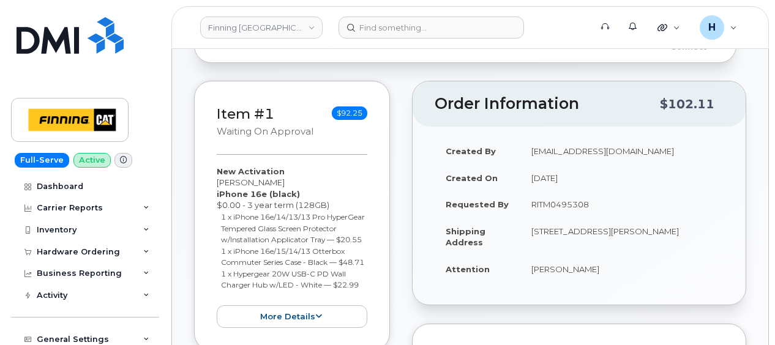
scroll to position [331, 0]
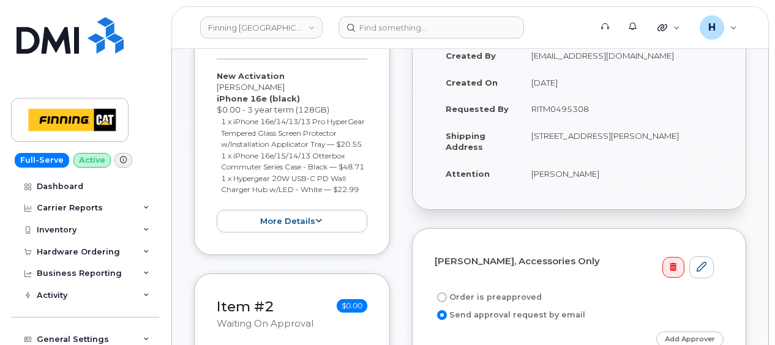
click at [474, 290] on label "Order is preapproved" at bounding box center [488, 297] width 107 height 15
click at [447, 293] on input "Order is preapproved" at bounding box center [442, 298] width 10 height 10
radio input "true"
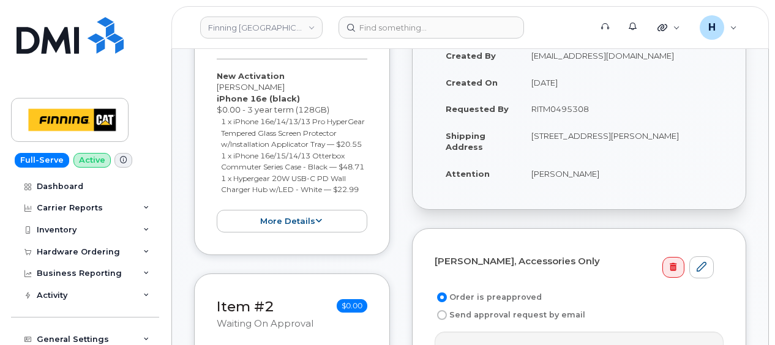
drag, startPoint x: 525, startPoint y: 94, endPoint x: 599, endPoint y: 100, distance: 74.4
click at [599, 100] on td "RITM0495308" at bounding box center [622, 109] width 203 height 27
copy td "RITM0495308"
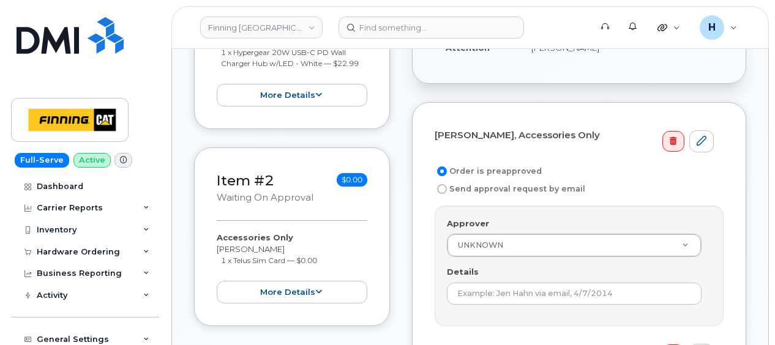
scroll to position [515, 0]
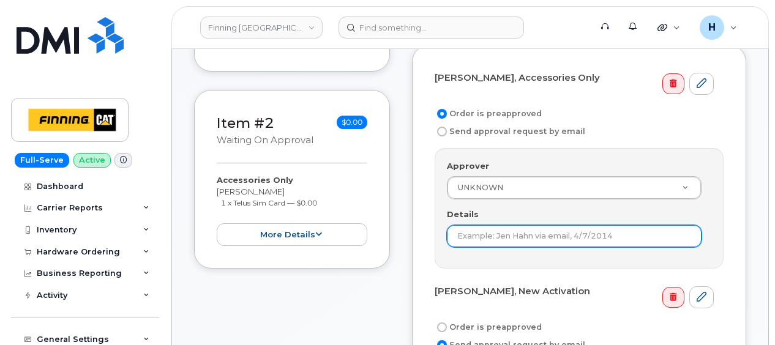
click at [466, 225] on input "Details" at bounding box center [574, 236] width 255 height 22
paste input "RITM0495308"
type input "RITM0495308"
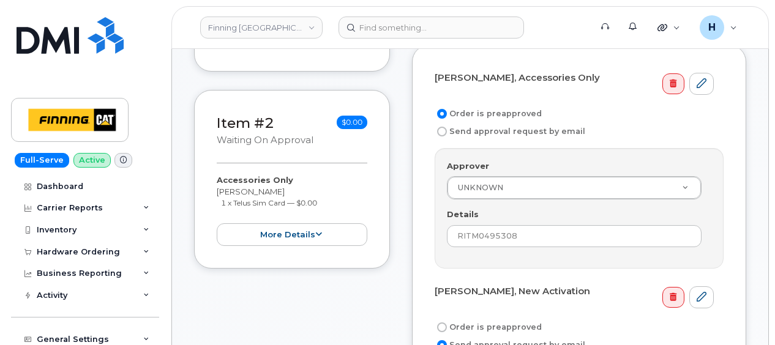
click at [458, 320] on label "Order is preapproved" at bounding box center [488, 327] width 107 height 15
click at [447, 323] on input "Order is preapproved" at bounding box center [442, 328] width 10 height 10
radio input "true"
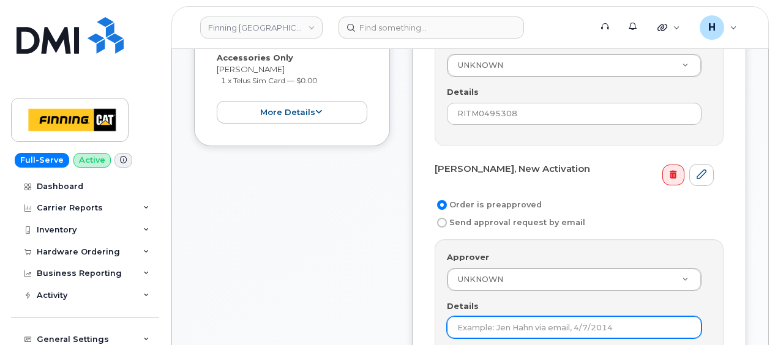
click at [458, 317] on input "Details" at bounding box center [574, 328] width 255 height 22
paste input "RITM0495308"
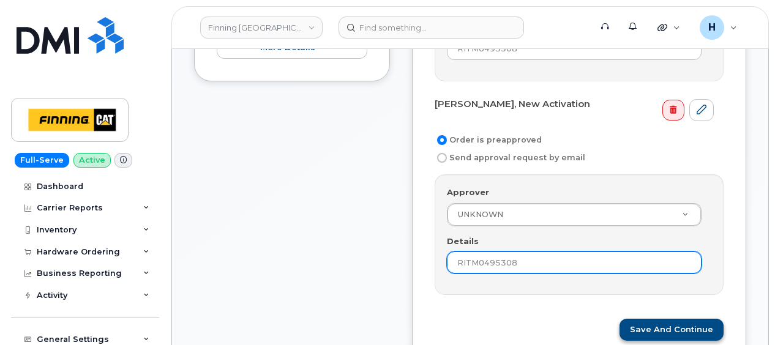
scroll to position [760, 0]
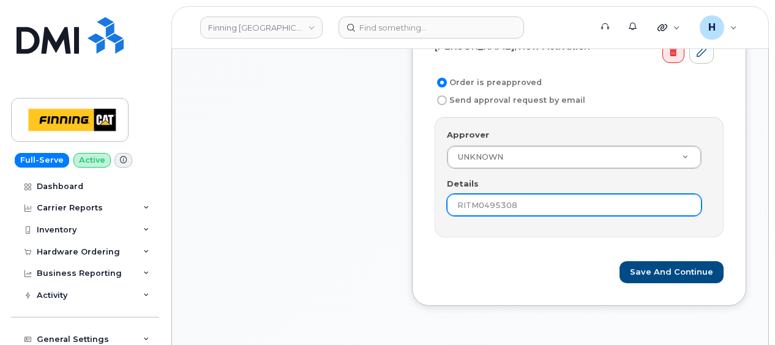
type input "RITM0495308"
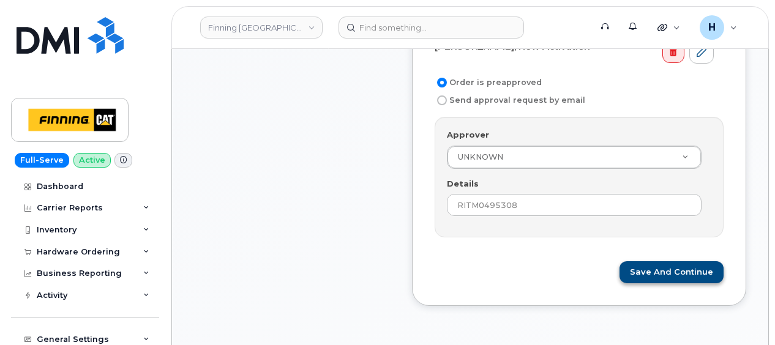
drag, startPoint x: 684, startPoint y: 239, endPoint x: 681, endPoint y: 252, distance: 13.1
click at [684, 244] on form "Matthew Loades, Accessories Only Order is preapproved Send approval request by …" at bounding box center [579, 53] width 289 height 462
click at [681, 262] on button "Save and Continue" at bounding box center [672, 273] width 104 height 23
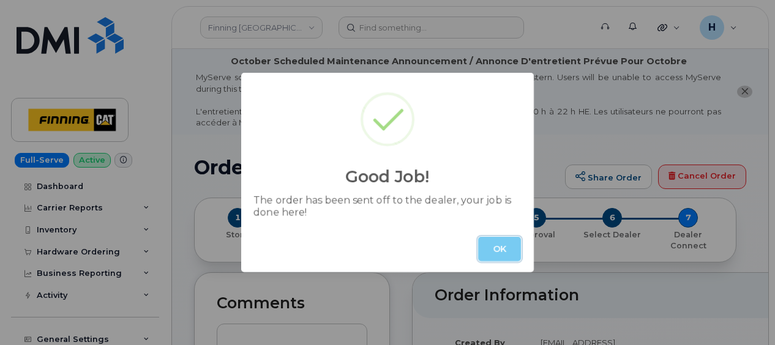
click at [497, 243] on button "OK" at bounding box center [499, 249] width 43 height 25
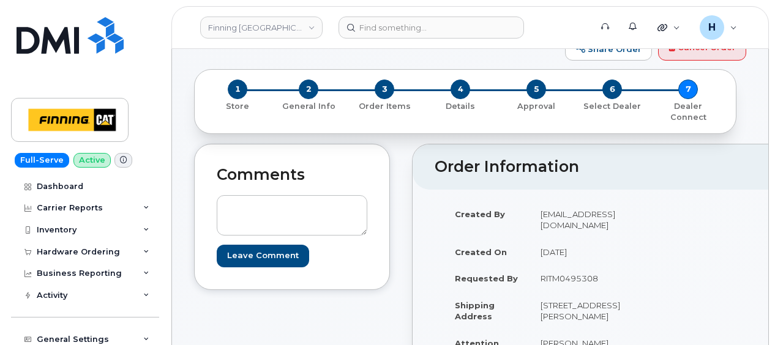
scroll to position [61, 0]
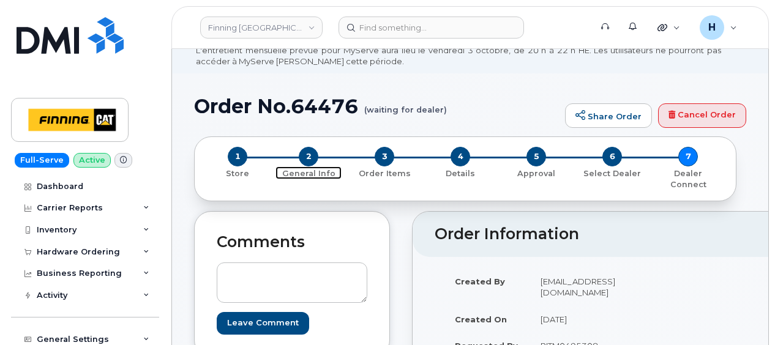
click at [309, 154] on span "2" at bounding box center [309, 157] width 20 height 20
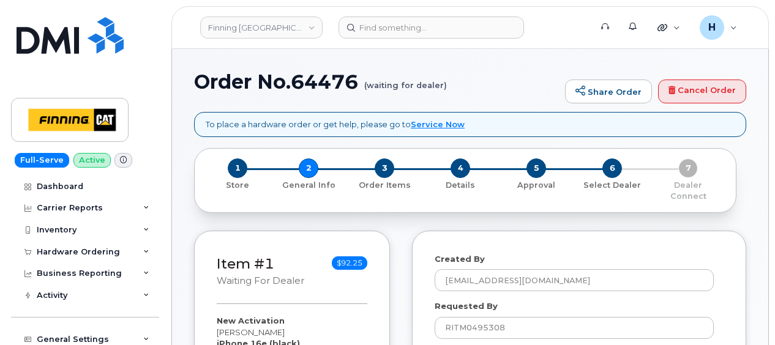
select select
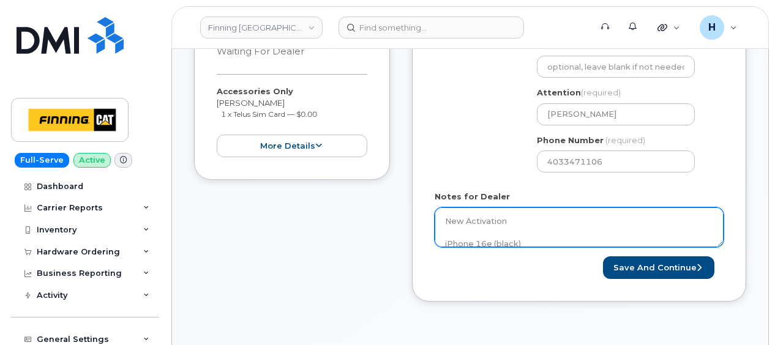
scroll to position [613, 0]
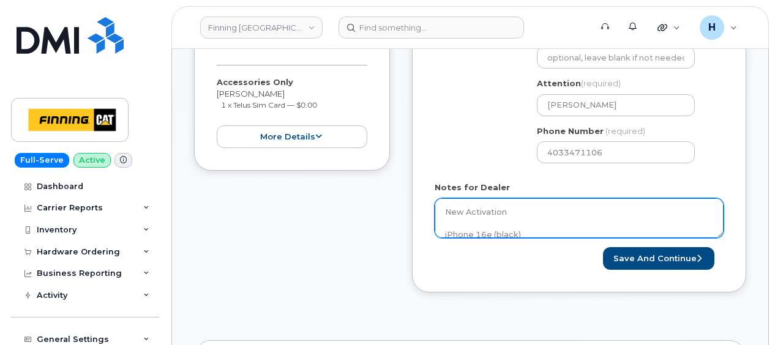
click at [443, 201] on textarea "New Activation iPhone 16e (black) $0.00 - 3 year term (128GB) 1 x iPhone 16e/14…" at bounding box center [579, 218] width 289 height 40
click at [446, 198] on textarea "New Activation iPhone 16e (black) $0.00 - 3 year term (128GB) 1 x iPhone 16e/14…" at bounding box center [579, 218] width 289 height 40
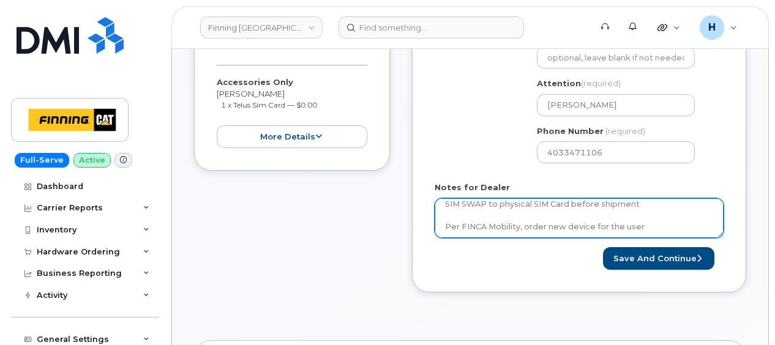
click at [446, 198] on textarea "New Activation iPhone 16e (black) $0.00 - 3 year term (128GB) 1 x iPhone 16e/14…" at bounding box center [579, 218] width 289 height 40
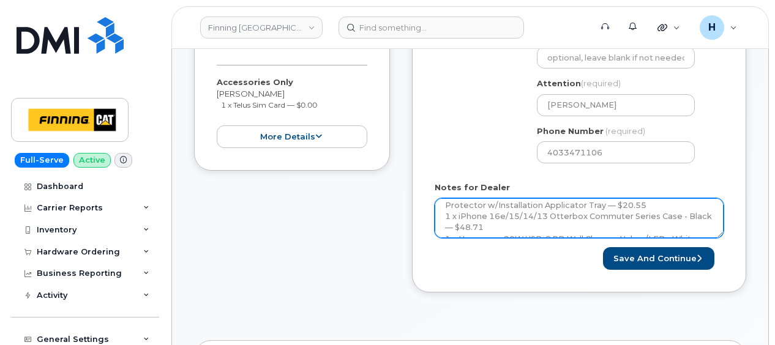
scroll to position [168, 0]
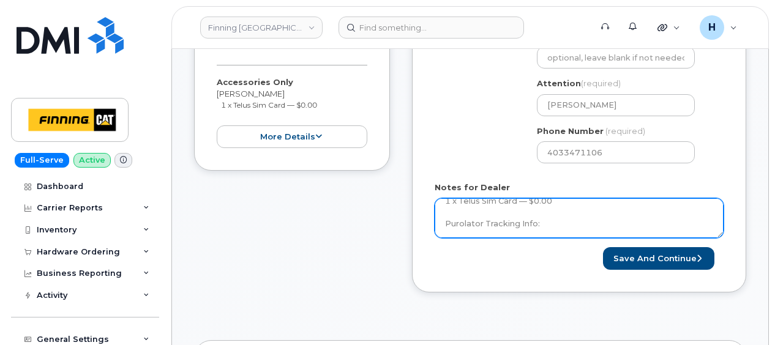
type textarea "SIM SWAP to physical SIM Card before shipment Per FINCA Mobility, order new dev…"
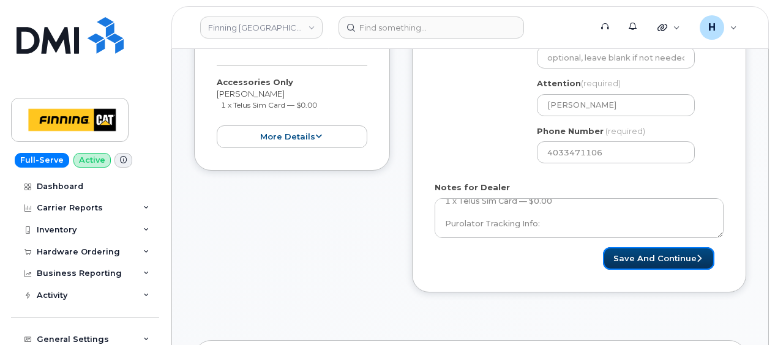
click at [620, 247] on button "Save and Continue" at bounding box center [658, 258] width 111 height 23
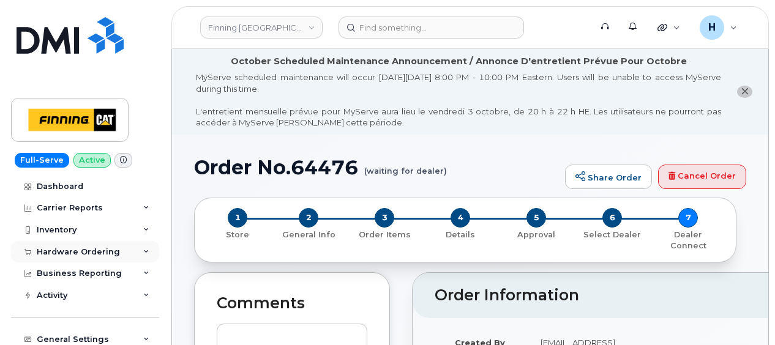
click at [66, 247] on div "Hardware Ordering" at bounding box center [78, 252] width 83 height 10
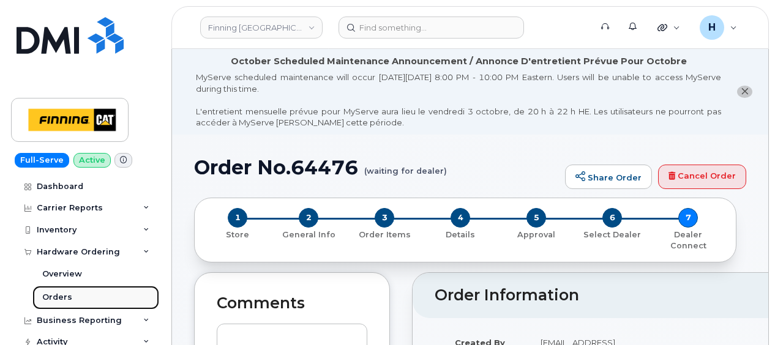
click at [65, 292] on div "Orders" at bounding box center [57, 297] width 30 height 11
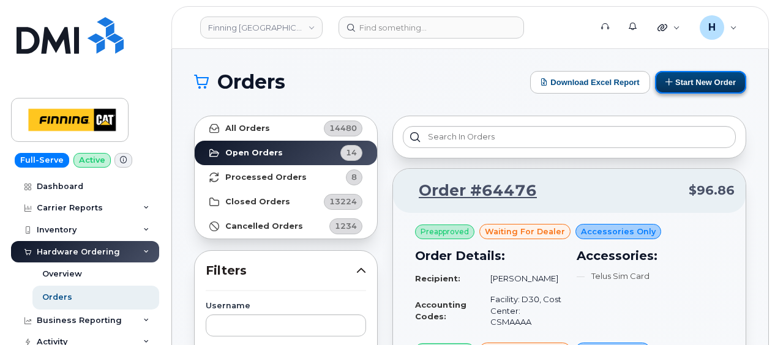
click at [692, 85] on button "Start New Order" at bounding box center [700, 82] width 91 height 23
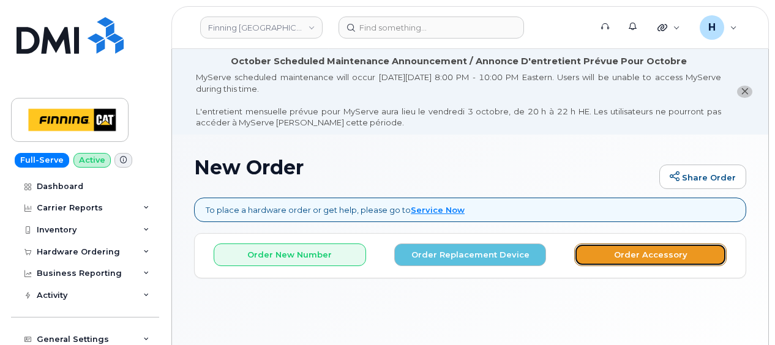
drag, startPoint x: 595, startPoint y: 249, endPoint x: 404, endPoint y: 183, distance: 202.0
click at [594, 249] on button "Order Accessory" at bounding box center [651, 255] width 153 height 23
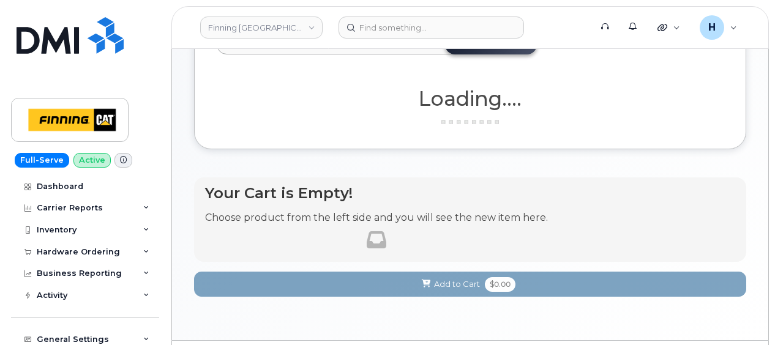
scroll to position [245, 0]
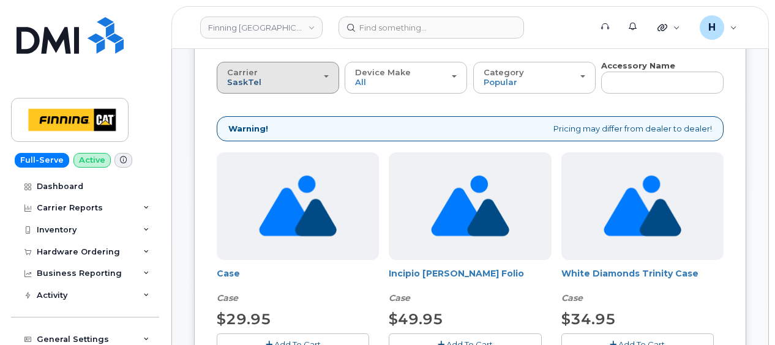
click at [246, 83] on span "SaskTel" at bounding box center [244, 82] width 34 height 10
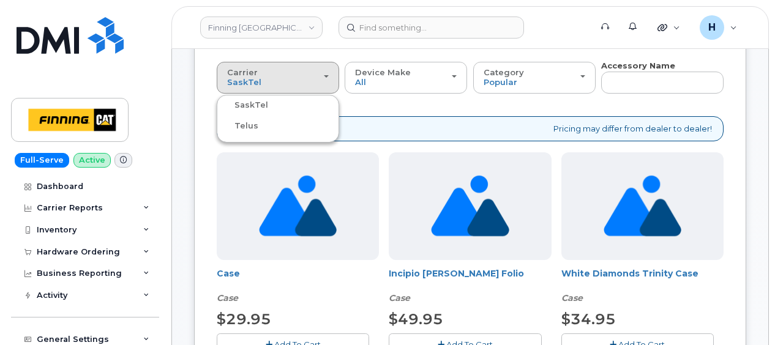
click at [247, 129] on label "Telus" at bounding box center [239, 126] width 39 height 15
click at [0, 0] on input "Telus" at bounding box center [0, 0] width 0 height 0
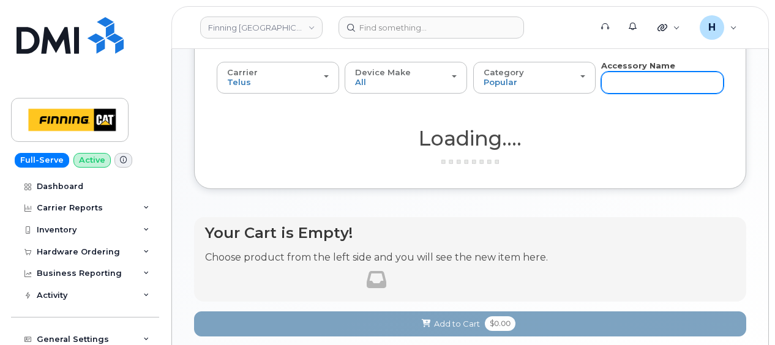
click at [622, 88] on input "text" at bounding box center [662, 83] width 123 height 22
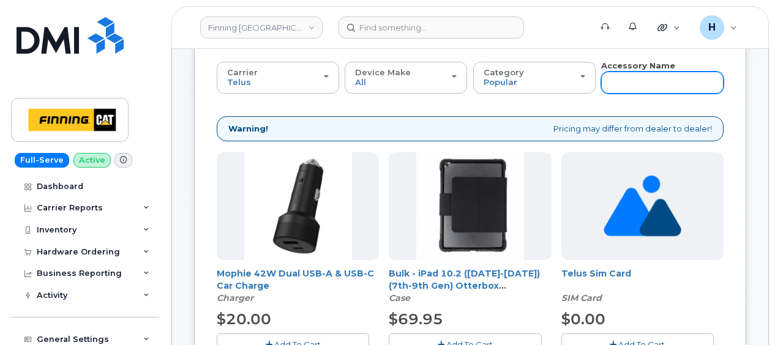
click at [637, 86] on input "text" at bounding box center [662, 83] width 123 height 22
type input "wall"
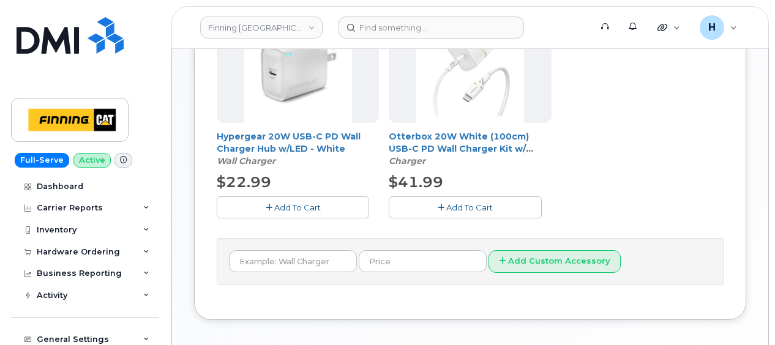
scroll to position [429, 0]
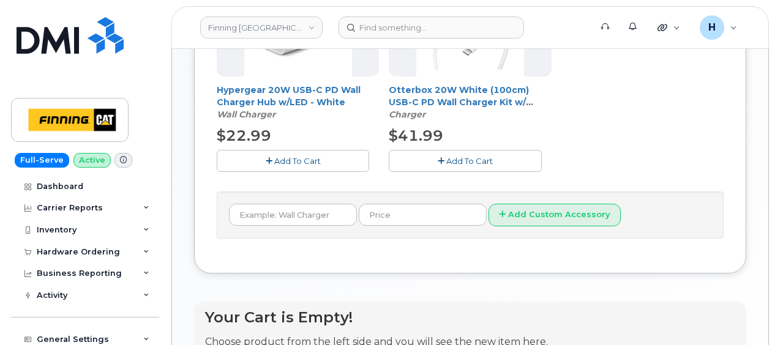
click at [416, 162] on button "Add To Cart" at bounding box center [465, 160] width 153 height 21
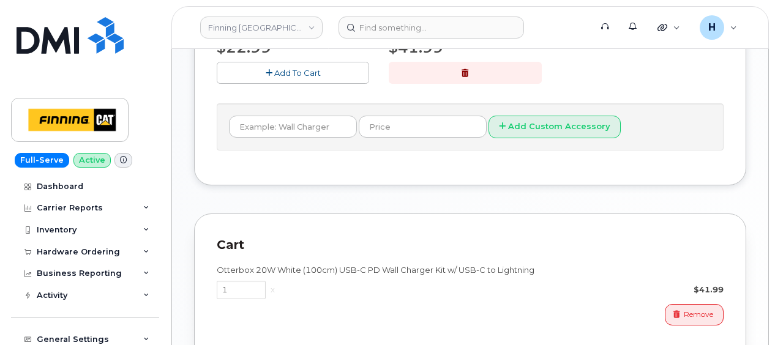
scroll to position [654, 0]
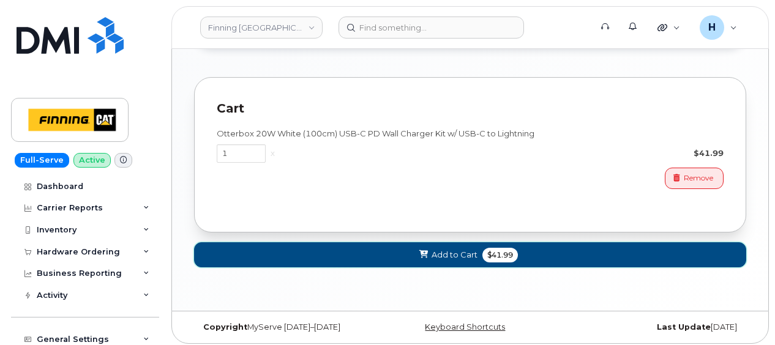
click at [233, 243] on button "Add to Cart $41.99" at bounding box center [470, 255] width 552 height 25
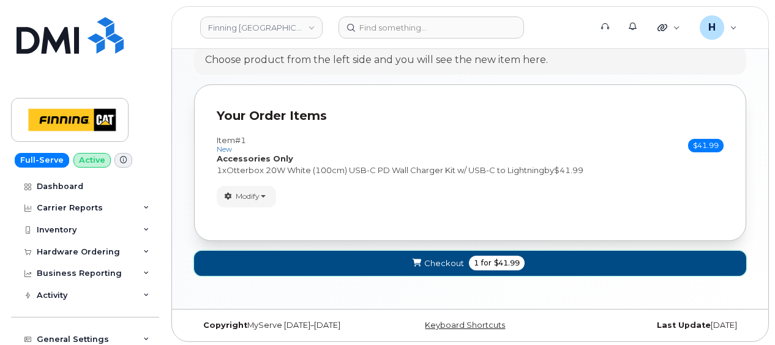
click at [233, 252] on button "Checkout 1 for $41.99" at bounding box center [470, 263] width 552 height 25
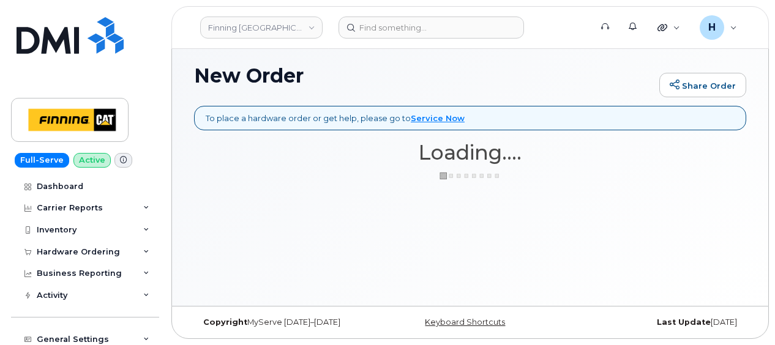
scroll to position [91, 0]
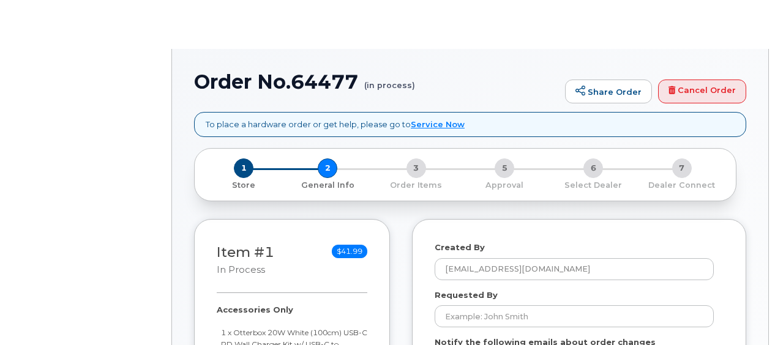
select select
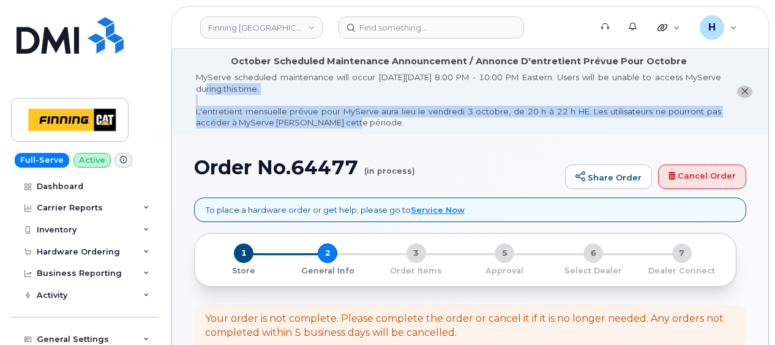
click at [338, 118] on li "October Scheduled Maintenance Announcement / Annonce D'entretient Prévue Pour O…" at bounding box center [470, 92] width 597 height 86
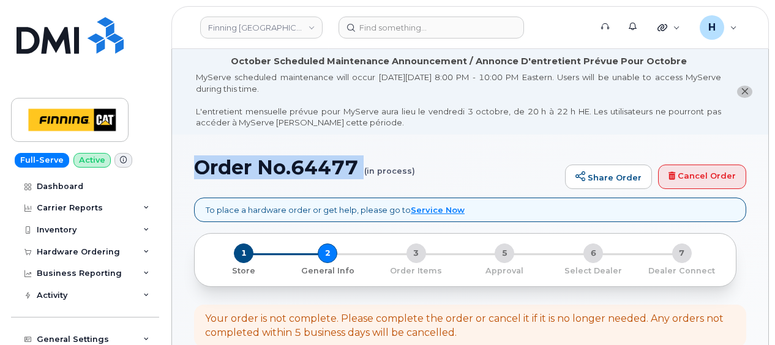
drag, startPoint x: 195, startPoint y: 165, endPoint x: 333, endPoint y: 181, distance: 138.7
click at [333, 181] on div "Order No.64477 (in process) Share Order Cancel Order" at bounding box center [470, 177] width 552 height 41
copy h1 "Order No.64477"
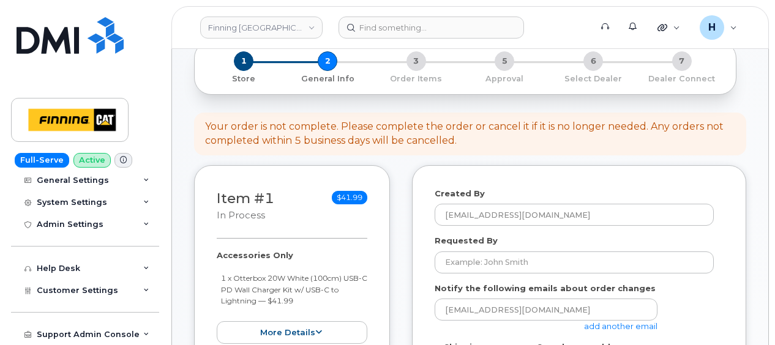
scroll to position [245, 0]
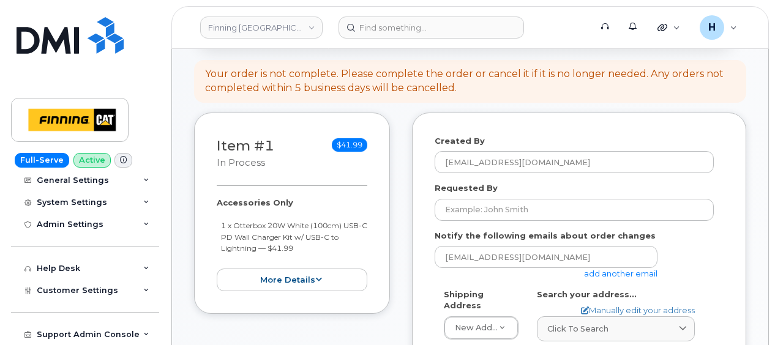
drag, startPoint x: 208, startPoint y: 198, endPoint x: 306, endPoint y: 251, distance: 111.3
click at [306, 251] on div "Item #1 in process $41.99 Accessories Only 1 x Otterbox 20W White (100cm) USB-C…" at bounding box center [292, 214] width 196 height 202
copy div "Accessories Only 1 x Otterbox 20W White (100cm) USB-C PD Wall Charger Kit w/ US…"
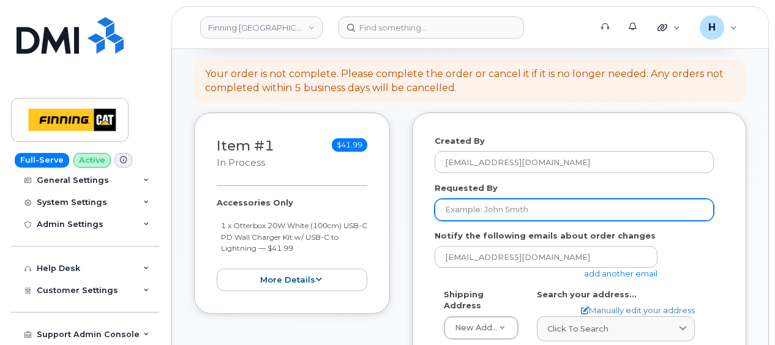
drag, startPoint x: 505, startPoint y: 219, endPoint x: 453, endPoint y: 200, distance: 55.6
click at [505, 219] on input "Requested By" at bounding box center [574, 210] width 279 height 22
paste input "RITM0495954"
type input "RITM0495954"
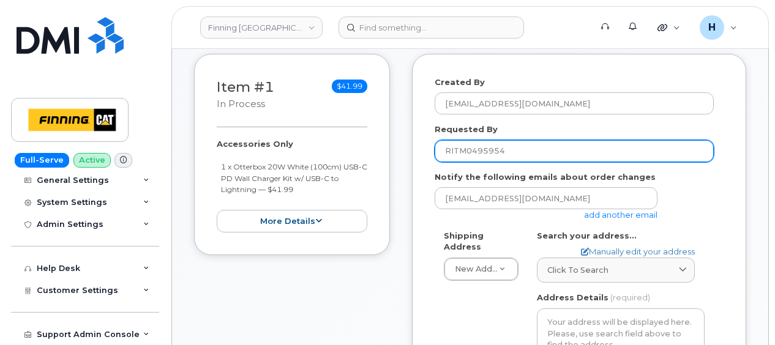
scroll to position [306, 0]
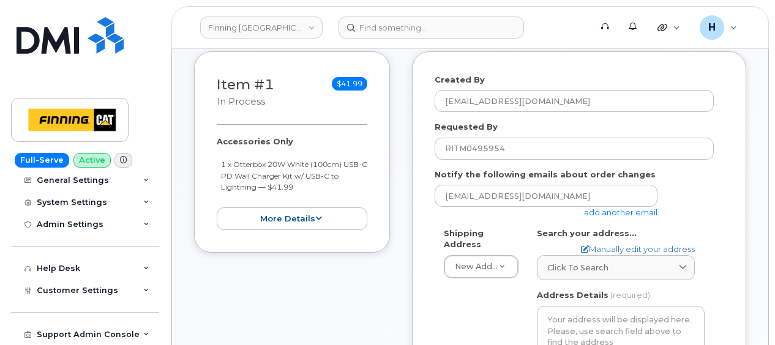
click at [456, 239] on div "Shipping Address New Address New Address 7550 Edgar Industrial Dr 815 Cranbrook…" at bounding box center [481, 253] width 93 height 51
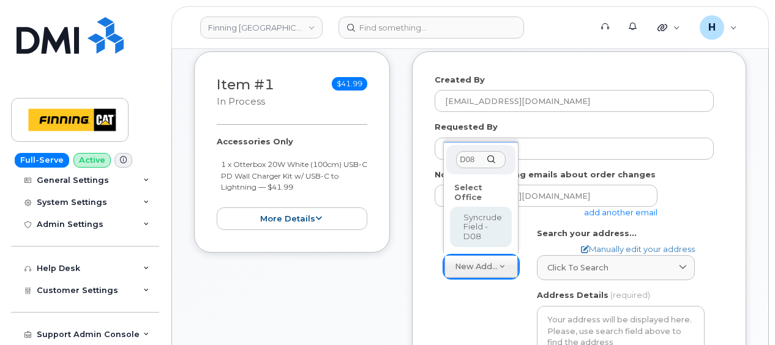
type input "D08"
select select
type textarea "Syncrude Field - Highway 63, Mildred Lake Industrial Park Mildred Lake Alberta …"
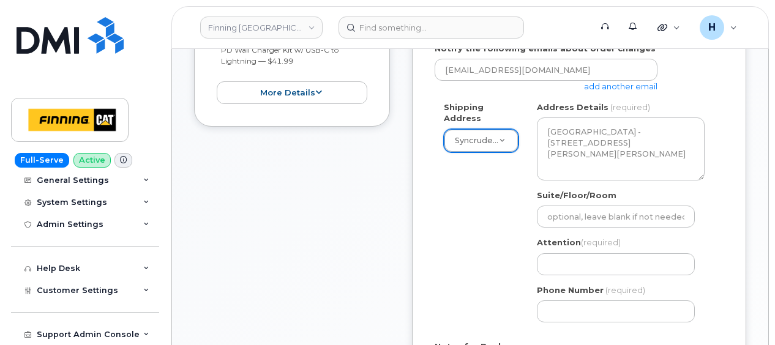
scroll to position [490, 0]
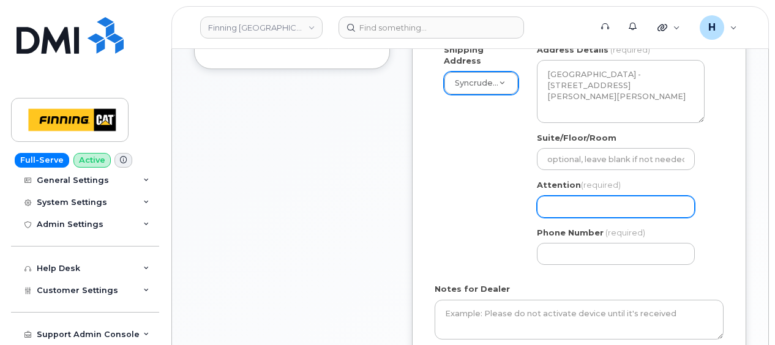
click at [571, 211] on input "Attention (required)" at bounding box center [616, 207] width 158 height 22
paste input "[PERSON_NAME]"
select select
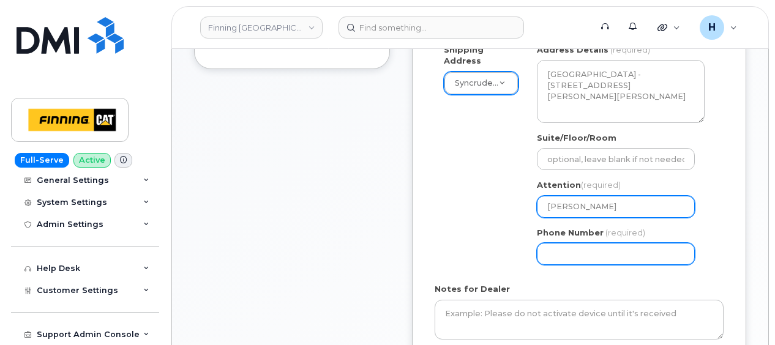
type input "[PERSON_NAME]"
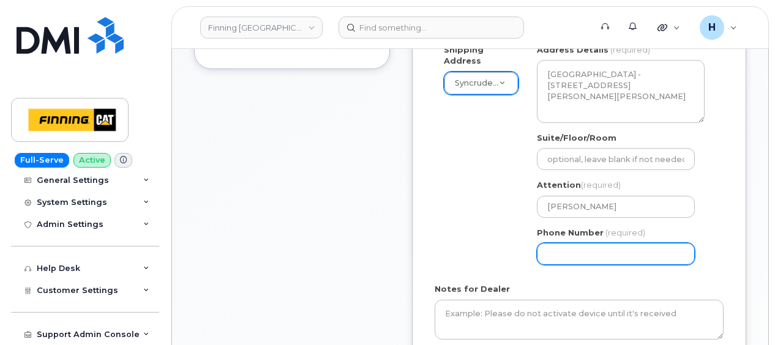
click at [552, 255] on input "Phone Number" at bounding box center [616, 254] width 158 height 22
select select
type input "780790201"
select select
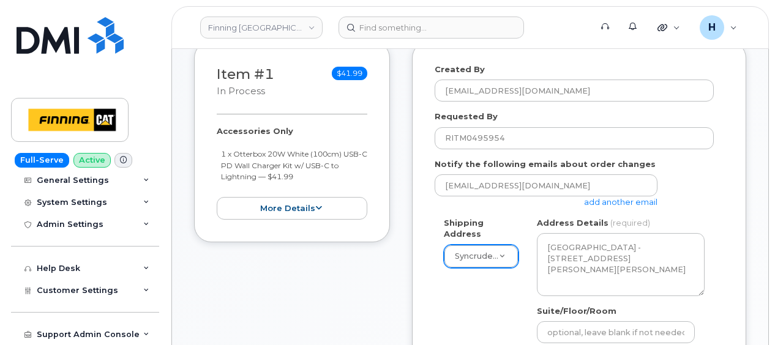
scroll to position [306, 0]
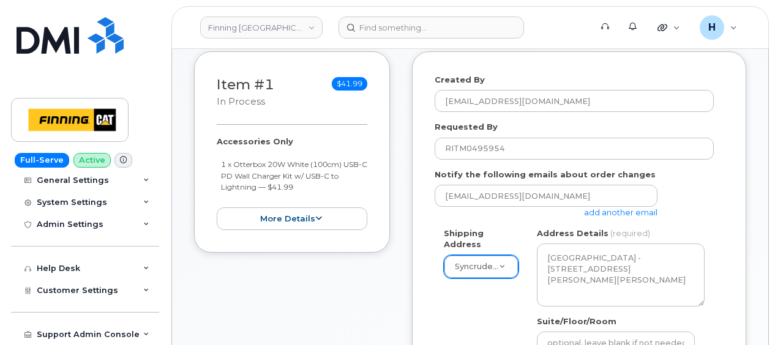
type input "7807902010"
drag, startPoint x: 212, startPoint y: 136, endPoint x: 312, endPoint y: 190, distance: 113.5
click at [312, 190] on div "Item #1 in process $41.99 Accessories Only 1 x Otterbox 20W White (100cm) USB-C…" at bounding box center [292, 152] width 196 height 202
copy div "Accessories Only 1 x Otterbox 20W White (100cm) USB-C PD Wall Charger Kit w/ US…"
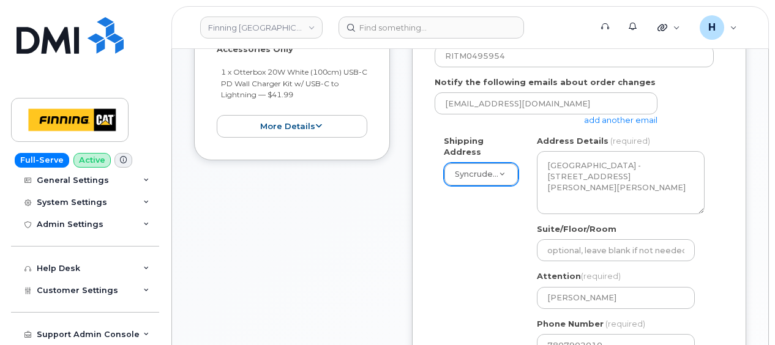
scroll to position [551, 0]
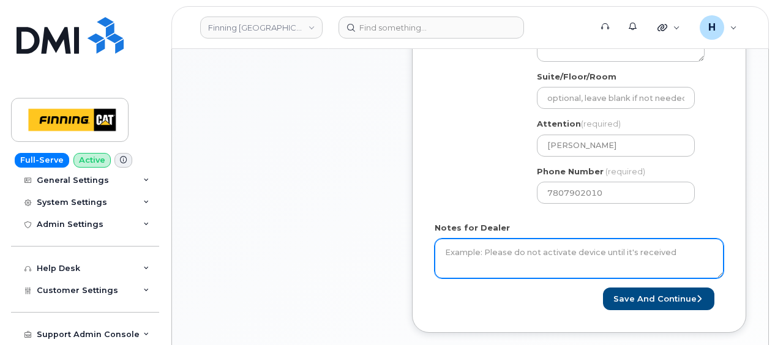
click at [454, 251] on textarea "Notes for Dealer" at bounding box center [579, 259] width 289 height 40
paste textarea "Accessories Only 1 x Otterbox 20W White (100cm) USB-C PD Wall Charger Kit w/ US…"
click at [478, 276] on textarea "Accessories Only 1 x Otterbox 20W White (100cm) USB-C PD Wall Charger Kit w/ US…" at bounding box center [579, 259] width 289 height 40
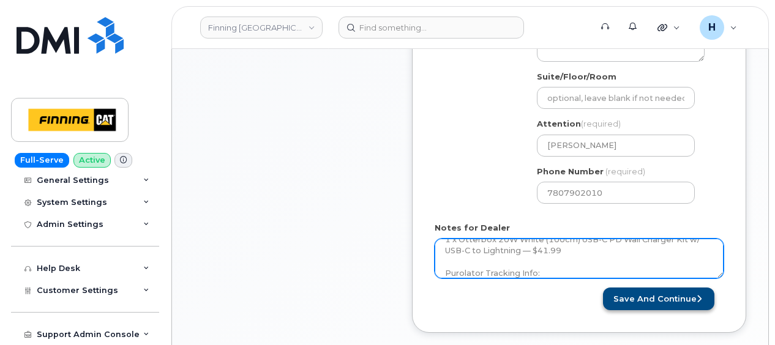
type textarea "Accessories Only 1 x Otterbox 20W White (100cm) USB-C PD Wall Charger Kit w/ US…"
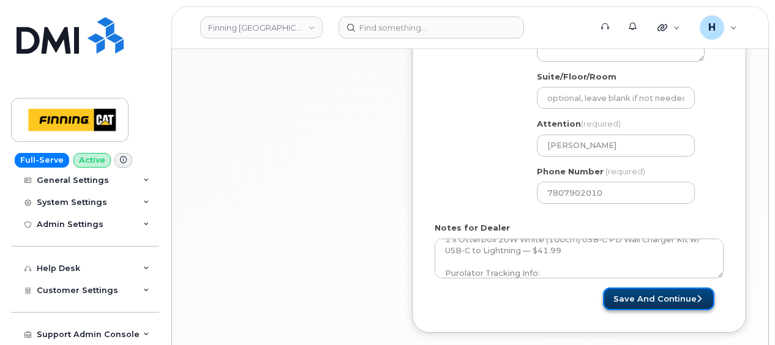
click at [624, 295] on button "Save and Continue" at bounding box center [658, 299] width 111 height 23
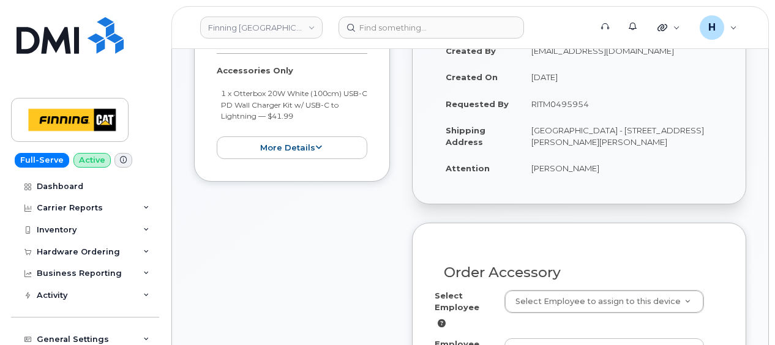
scroll to position [429, 0]
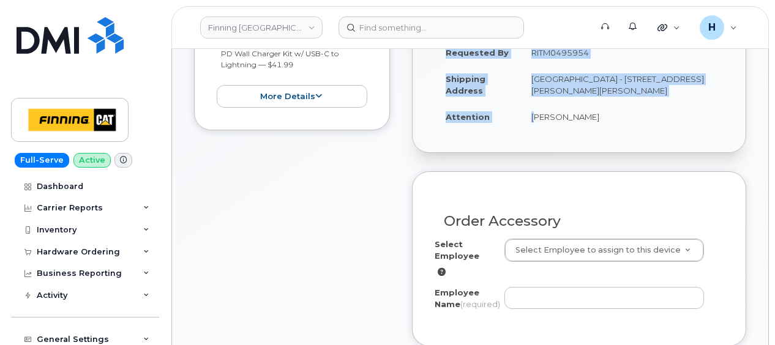
drag, startPoint x: 524, startPoint y: 118, endPoint x: 624, endPoint y: 129, distance: 99.8
click at [624, 129] on div "Created By [EMAIL_ADDRESS][DOMAIN_NAME] Created On [DATE] Requested By RITM0495…" at bounding box center [579, 64] width 333 height 178
copy table "Created By [PERSON_NAME][EMAIL_ADDRESS][DOMAIN_NAME] Created On [DATE] Requeste…"
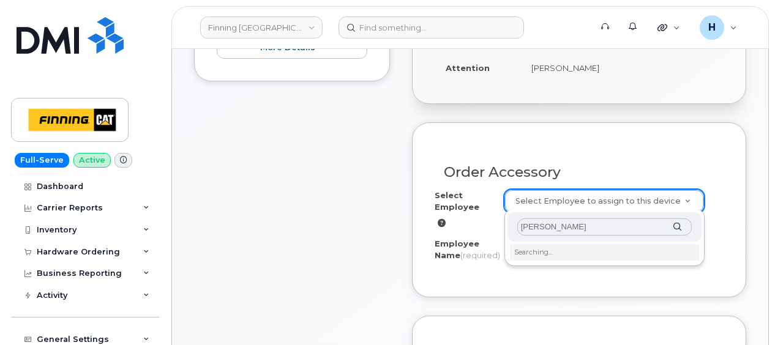
scroll to position [490, 0]
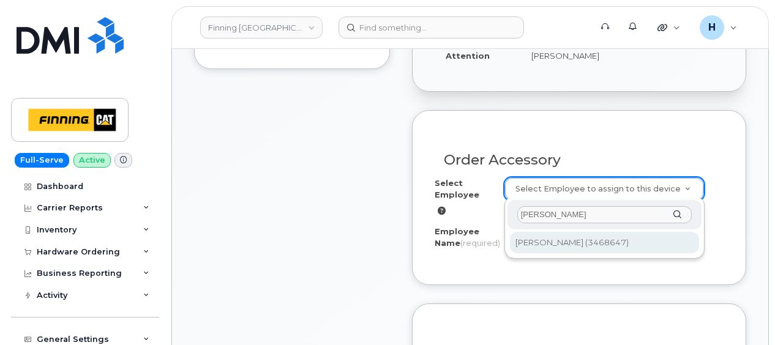
type input "[PERSON_NAME]"
type input "56851"
type input "[PERSON_NAME]"
select select "D08"
select select "CSMAAAA"
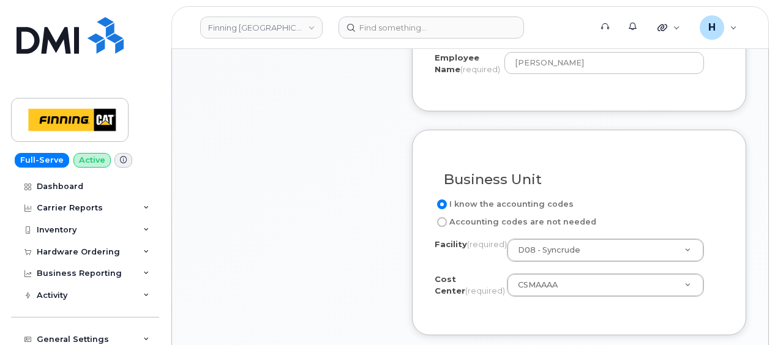
scroll to position [735, 0]
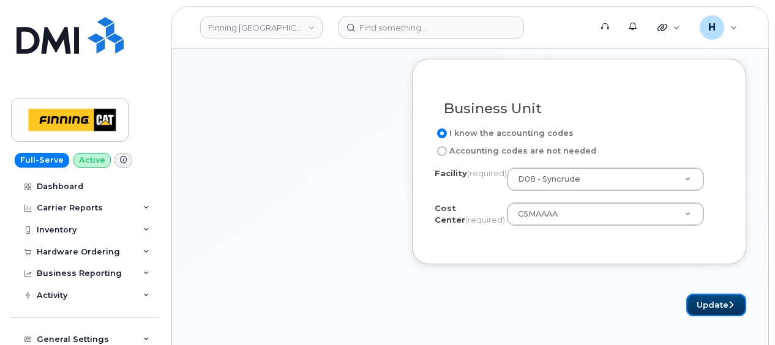
drag, startPoint x: 706, startPoint y: 311, endPoint x: 423, endPoint y: 13, distance: 410.3
click at [704, 308] on button "Update" at bounding box center [717, 305] width 60 height 23
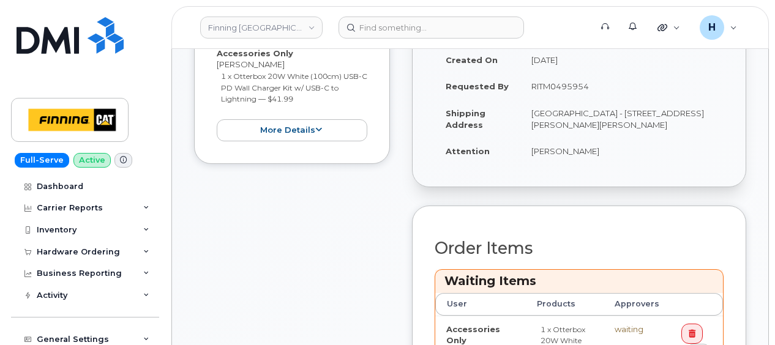
scroll to position [490, 0]
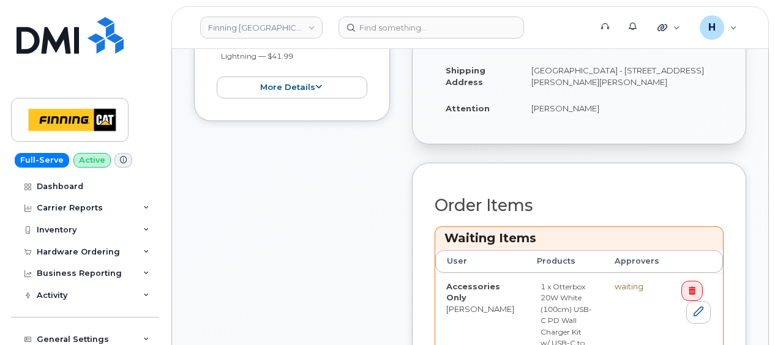
drag, startPoint x: 529, startPoint y: 100, endPoint x: 590, endPoint y: 108, distance: 61.1
click at [590, 108] on td "[PERSON_NAME]" at bounding box center [622, 108] width 203 height 27
copy td "[PERSON_NAME]"
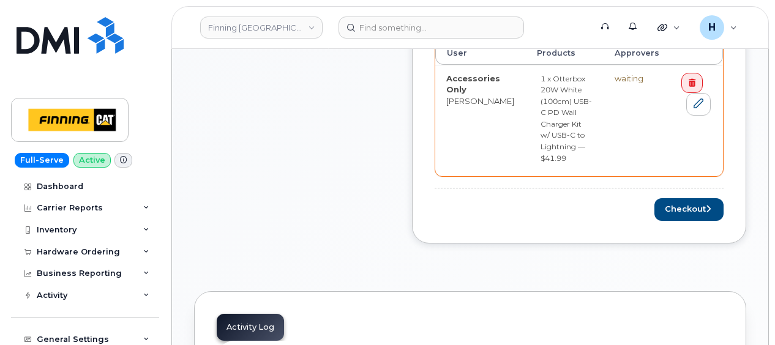
scroll to position [735, 0]
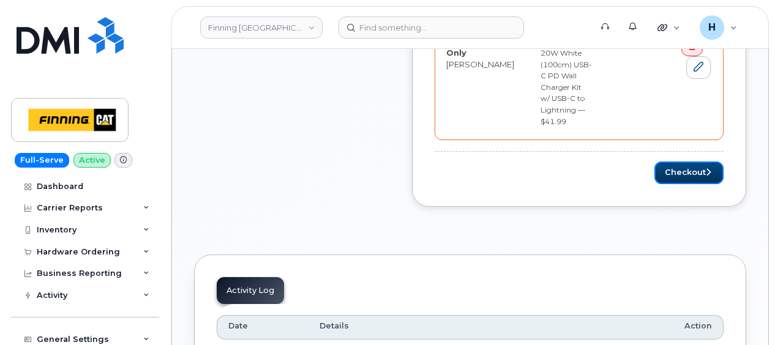
drag, startPoint x: 677, startPoint y: 146, endPoint x: 464, endPoint y: 7, distance: 254.0
click at [673, 162] on button "Checkout" at bounding box center [689, 173] width 69 height 23
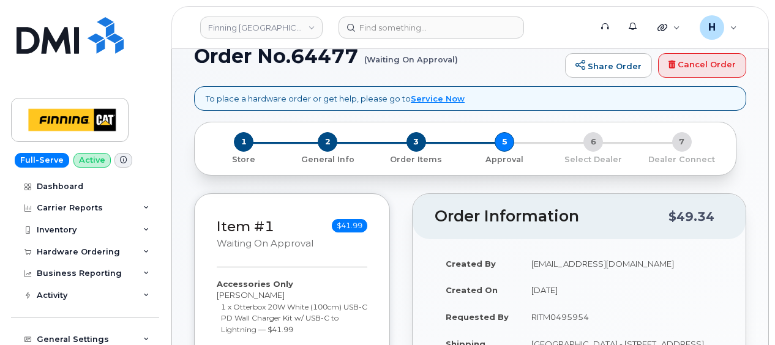
scroll to position [184, 0]
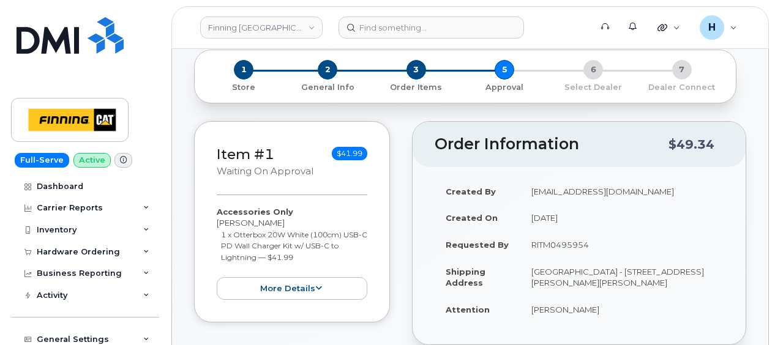
drag, startPoint x: 677, startPoint y: 282, endPoint x: 714, endPoint y: 282, distance: 36.8
click at [714, 282] on td "[GEOGRAPHIC_DATA] - [STREET_ADDRESS][PERSON_NAME][PERSON_NAME]" at bounding box center [622, 277] width 203 height 38
copy td "T0P 1C0"
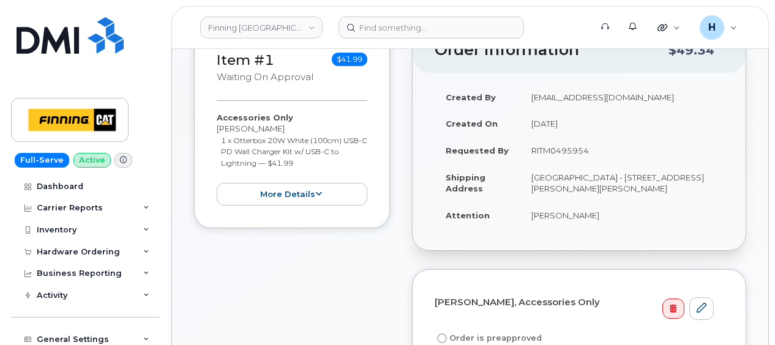
scroll to position [306, 0]
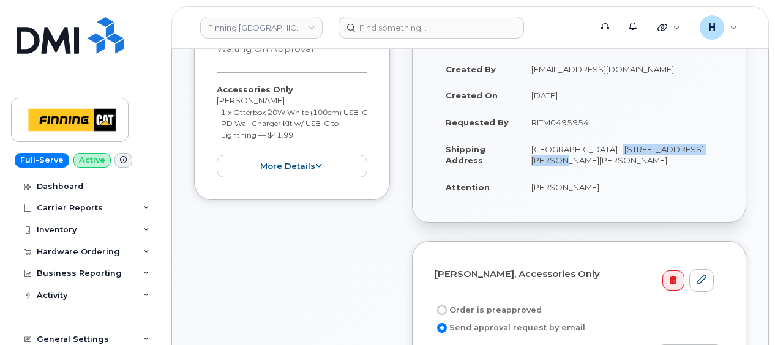
drag, startPoint x: 598, startPoint y: 148, endPoint x: 703, endPoint y: 140, distance: 104.5
click at [703, 140] on td "[GEOGRAPHIC_DATA] - [STREET_ADDRESS][PERSON_NAME][PERSON_NAME]" at bounding box center [622, 155] width 203 height 38
copy td "Highway 63, [PERSON_NAME]"
drag, startPoint x: 590, startPoint y: 158, endPoint x: 529, endPoint y: 159, distance: 60.7
click at [529, 159] on td "[GEOGRAPHIC_DATA] - [STREET_ADDRESS][PERSON_NAME][PERSON_NAME]" at bounding box center [622, 155] width 203 height 38
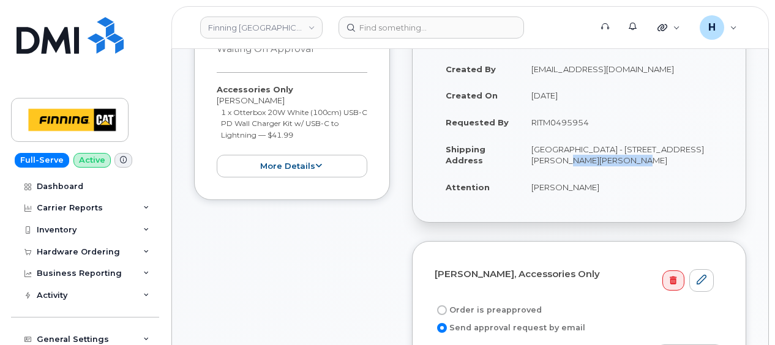
copy td "[GEOGRAPHIC_DATA]"
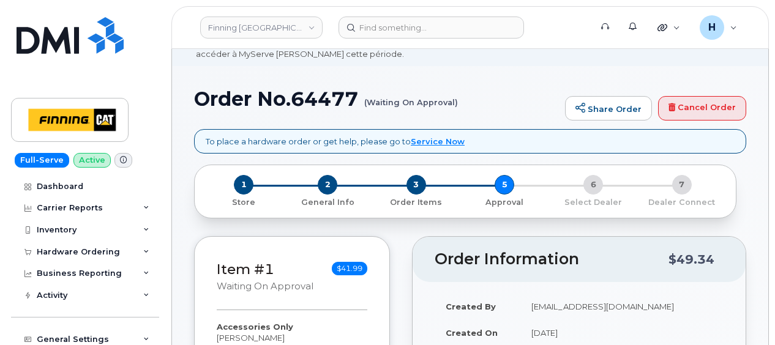
scroll to position [0, 0]
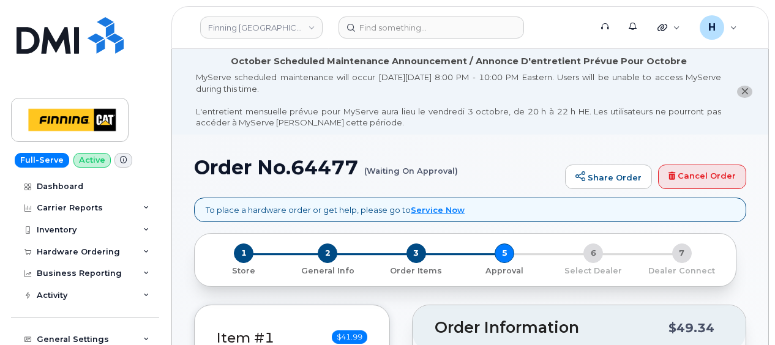
click at [332, 173] on h1 "Order No.64477 (Waiting On Approval)" at bounding box center [376, 167] width 365 height 21
copy h1 "64477"
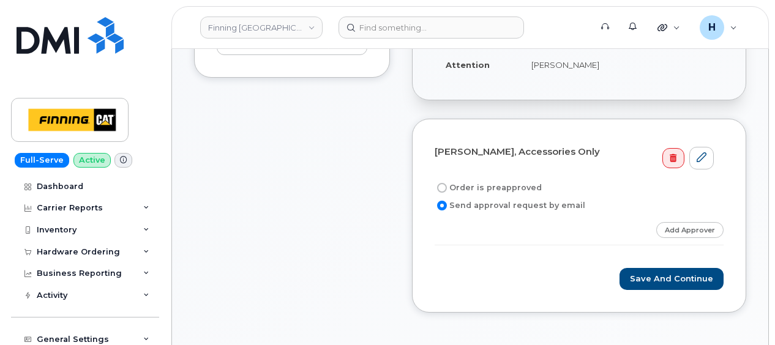
click at [499, 181] on label "Order is preapproved" at bounding box center [488, 188] width 107 height 15
click at [447, 183] on input "Order is preapproved" at bounding box center [442, 188] width 10 height 10
radio input "true"
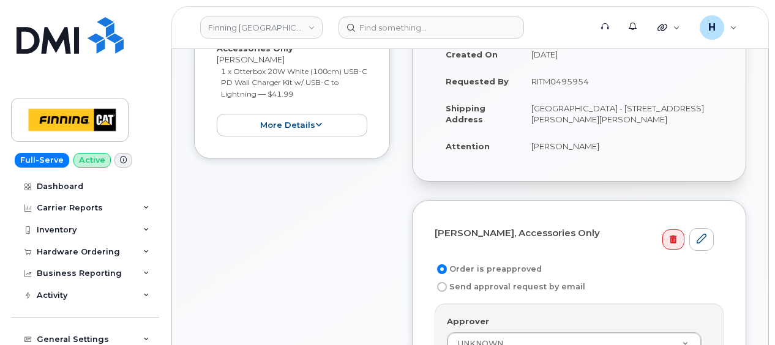
scroll to position [245, 0]
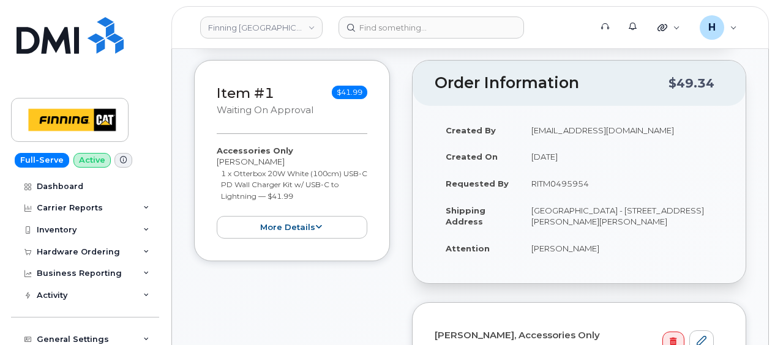
drag, startPoint x: 527, startPoint y: 188, endPoint x: 592, endPoint y: 184, distance: 65.1
click at [592, 184] on td "RITM0495954" at bounding box center [622, 183] width 203 height 27
copy td "RITM0495954"
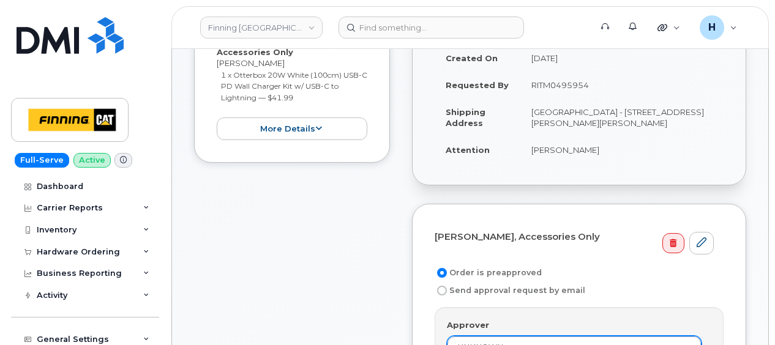
scroll to position [429, 0]
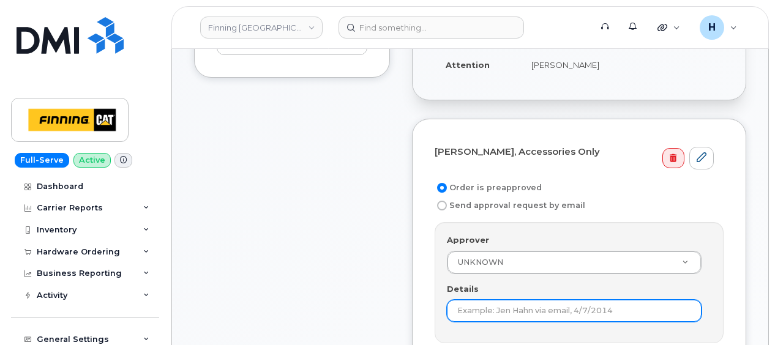
click at [463, 305] on input "Details" at bounding box center [574, 311] width 255 height 22
paste input "RITM0495954"
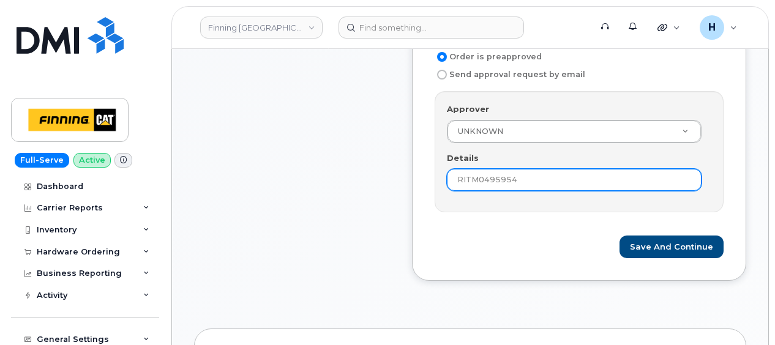
scroll to position [613, 0]
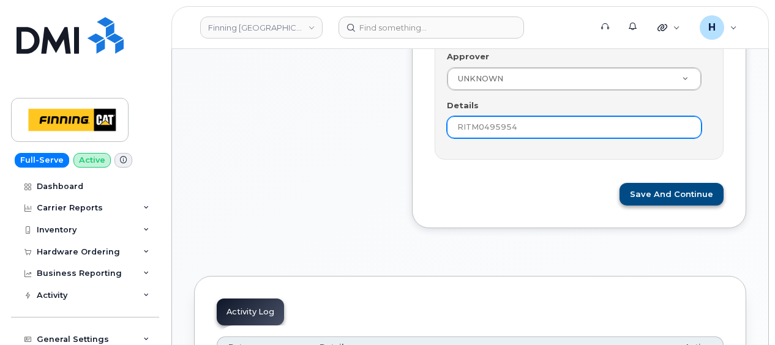
type input "RITM0495954"
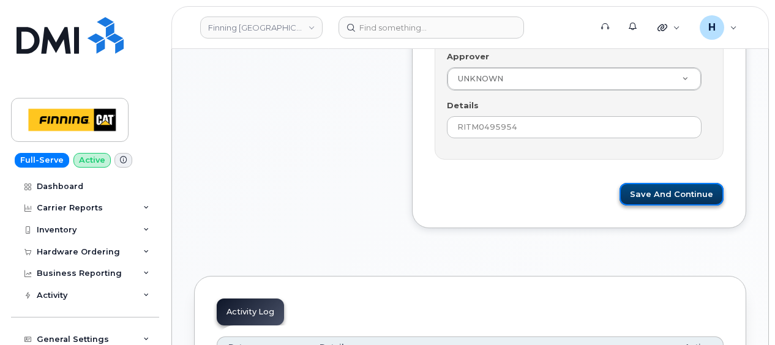
click at [650, 195] on button "Save and Continue" at bounding box center [672, 194] width 104 height 23
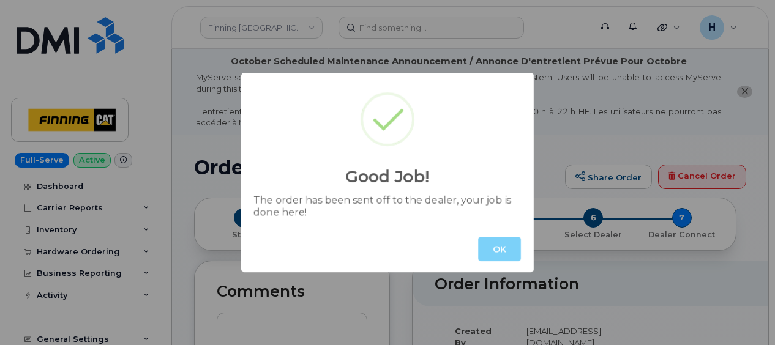
click at [496, 242] on button "OK" at bounding box center [499, 249] width 43 height 25
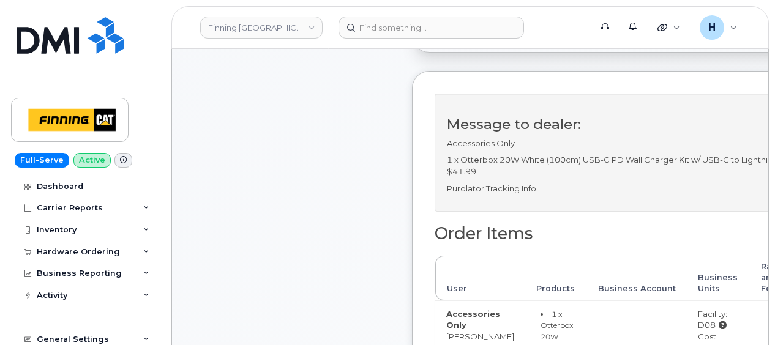
scroll to position [674, 0]
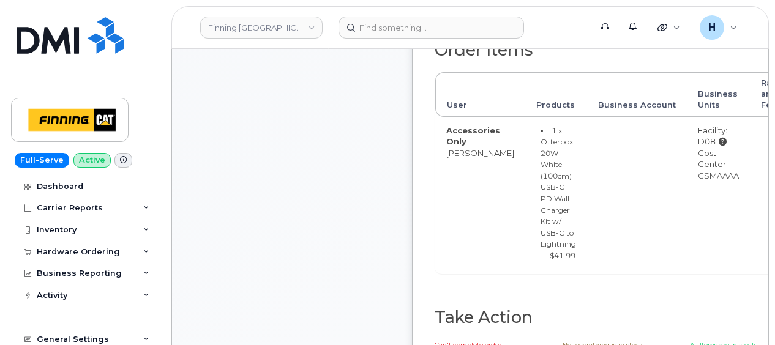
drag, startPoint x: 667, startPoint y: 200, endPoint x: 715, endPoint y: 203, distance: 48.5
click at [715, 203] on td "Facility: D08 Cost Center: CSMAAAA" at bounding box center [718, 195] width 63 height 157
copy div "CSMAAAA"
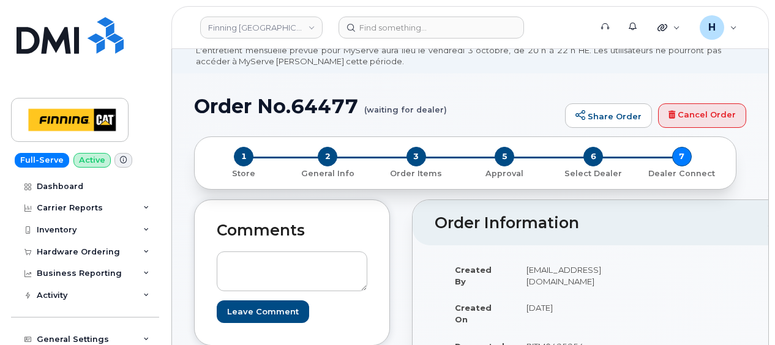
scroll to position [0, 0]
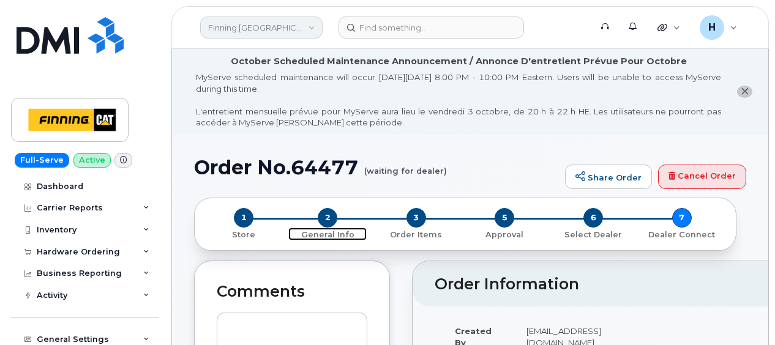
drag, startPoint x: 325, startPoint y: 217, endPoint x: 316, endPoint y: 22, distance: 195.6
click at [325, 216] on span "2" at bounding box center [328, 218] width 20 height 20
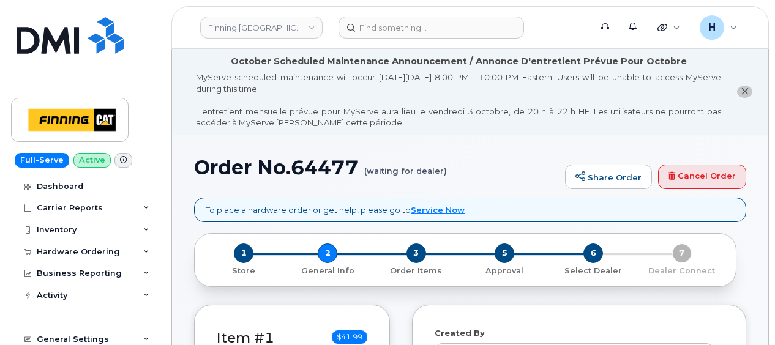
select select
